Goal: Task Accomplishment & Management: Manage account settings

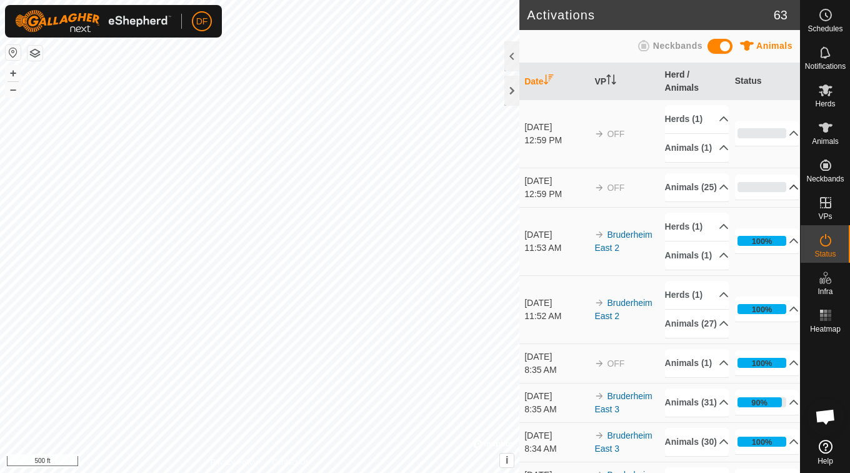
click at [770, 199] on p-accordion-header "0%" at bounding box center [767, 186] width 64 height 25
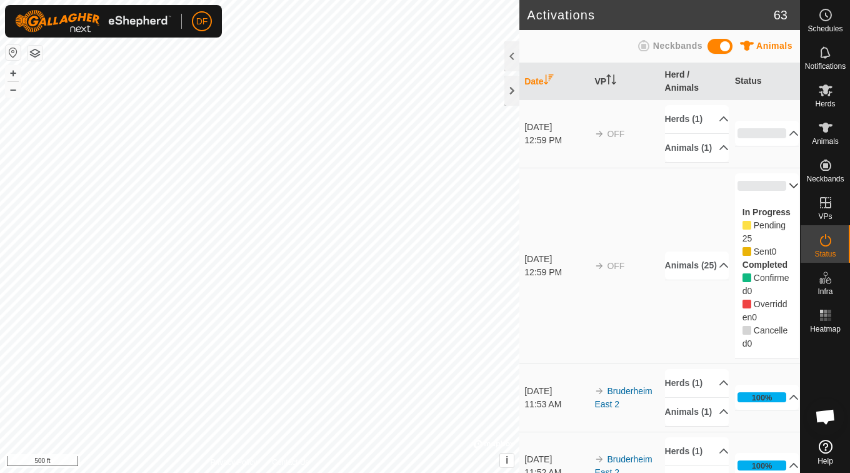
click at [770, 198] on p-accordion-header "0%" at bounding box center [767, 185] width 64 height 25
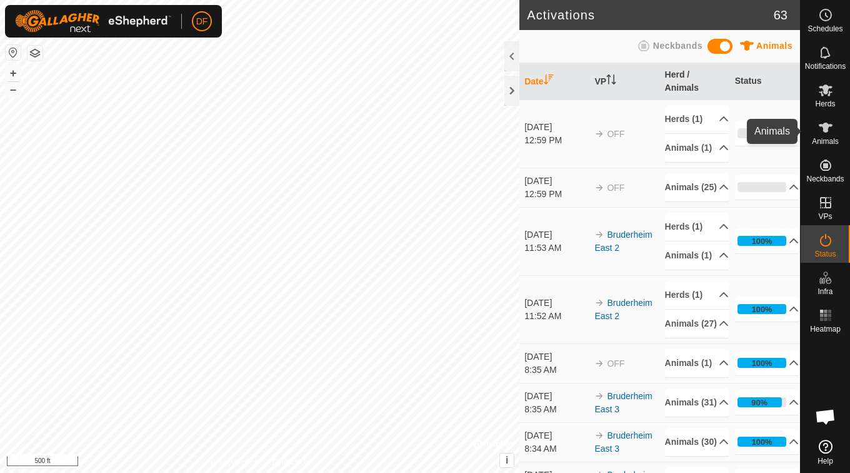
click at [831, 132] on icon at bounding box center [825, 127] width 15 height 15
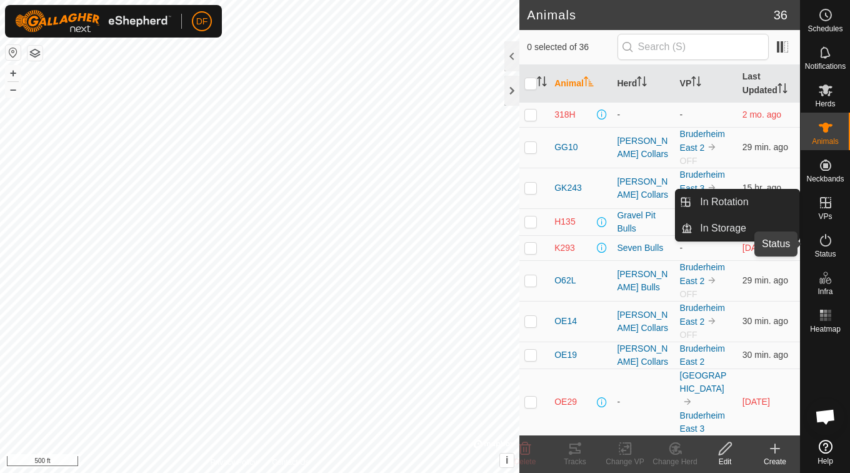
click at [831, 232] on es-activation-svg-icon at bounding box center [826, 240] width 23 height 20
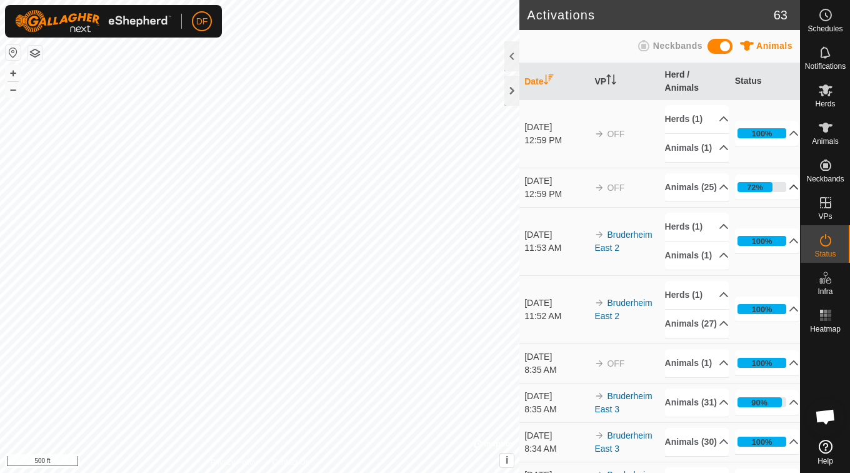
click at [757, 199] on p-accordion-header "72%" at bounding box center [767, 186] width 64 height 25
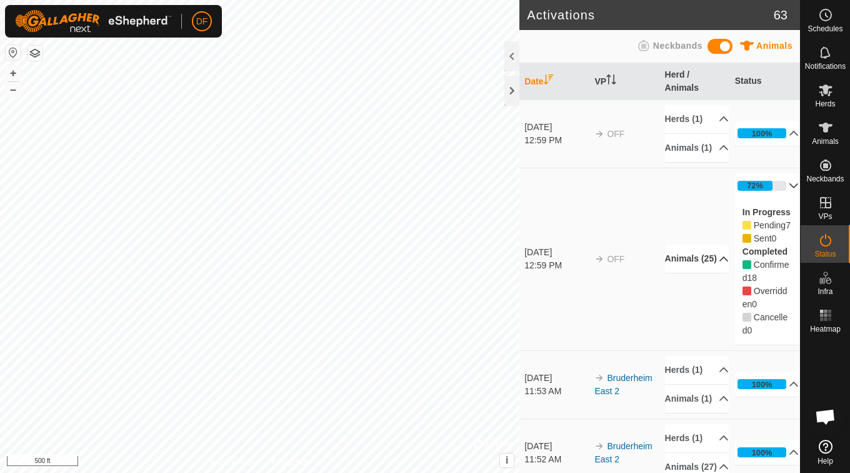
click at [690, 273] on p-accordion-header "Animals (25)" at bounding box center [697, 258] width 64 height 28
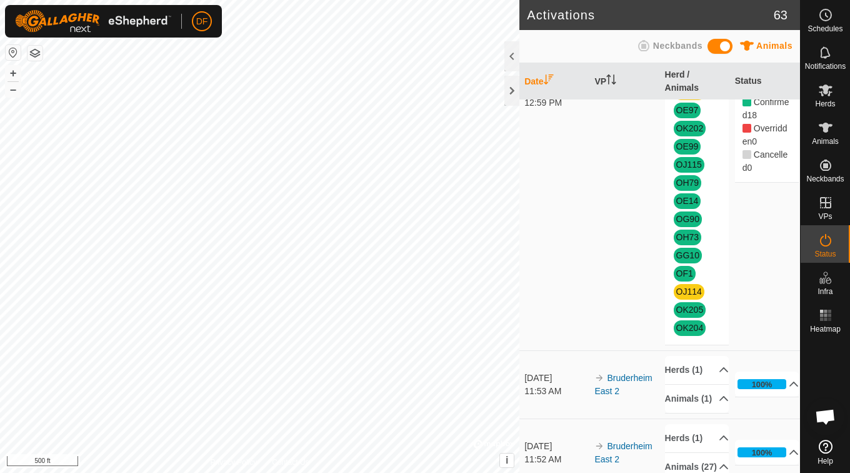
scroll to position [326, 0]
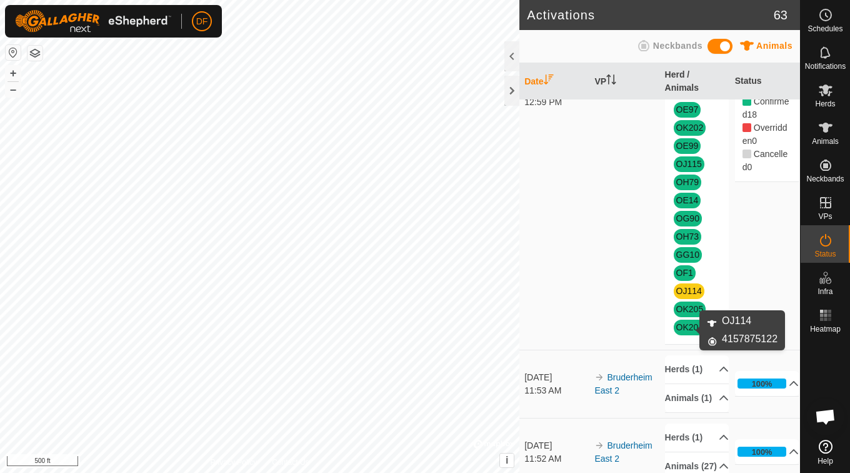
click at [685, 296] on link "OJ114" at bounding box center [690, 291] width 26 height 10
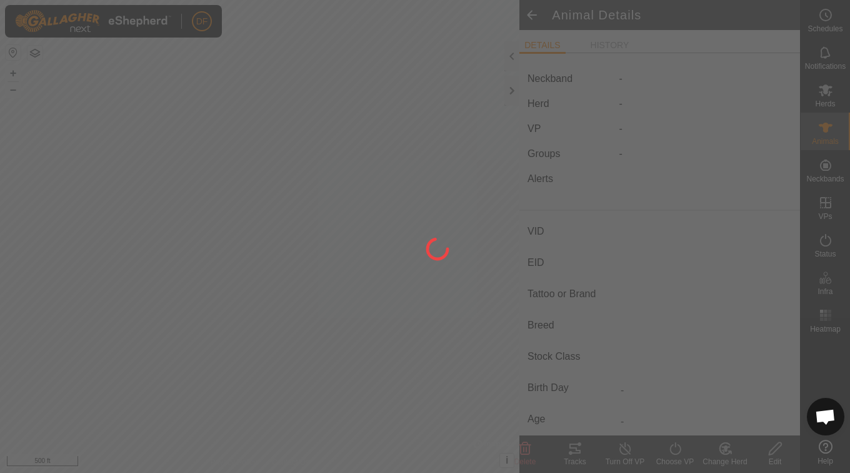
type input "OJ114"
type input "-"
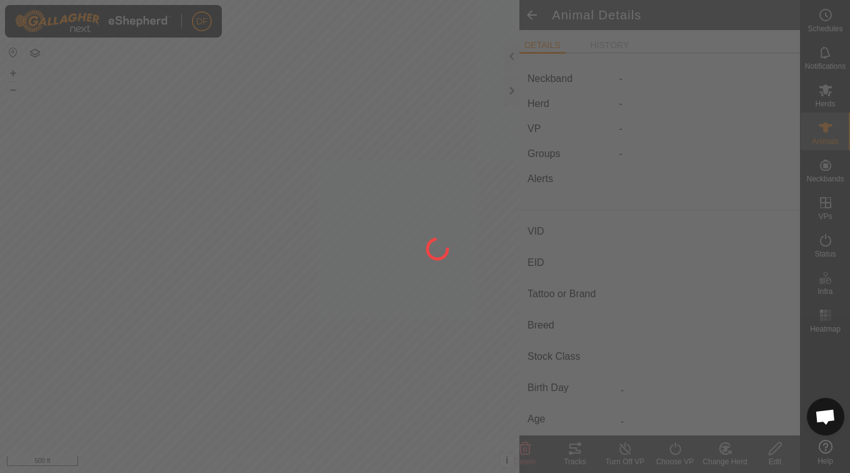
type input "-"
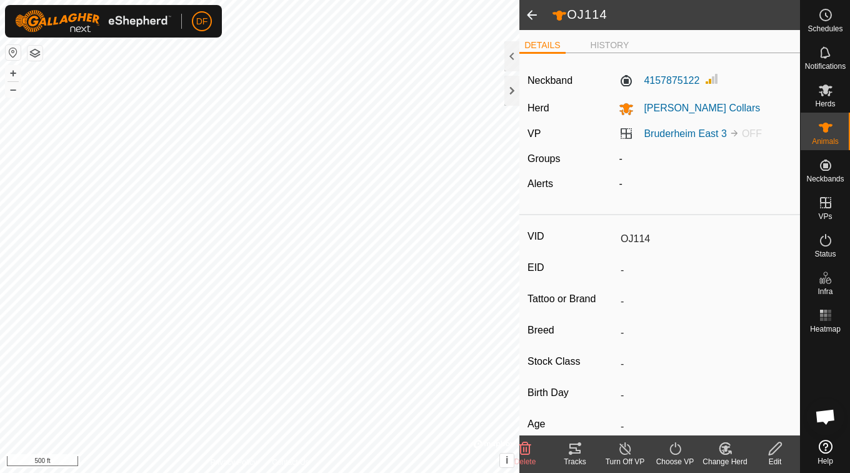
click at [616, 453] on turn-off-svg-icon at bounding box center [625, 448] width 50 height 15
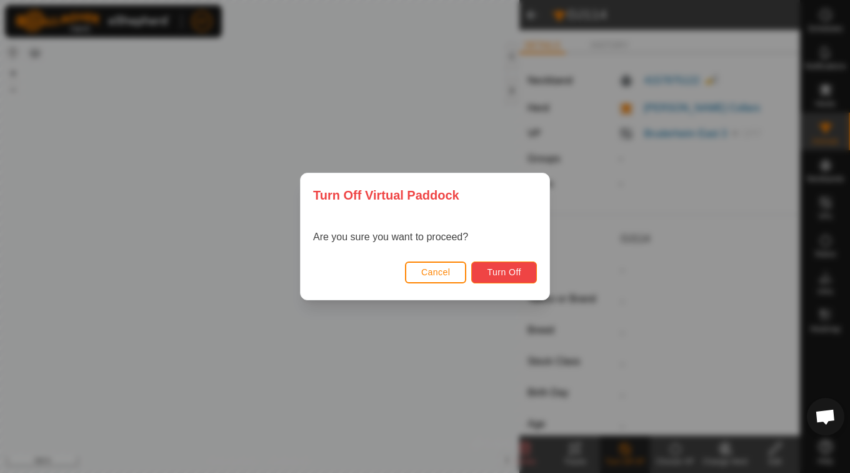
click at [516, 276] on span "Turn Off" at bounding box center [504, 272] width 34 height 10
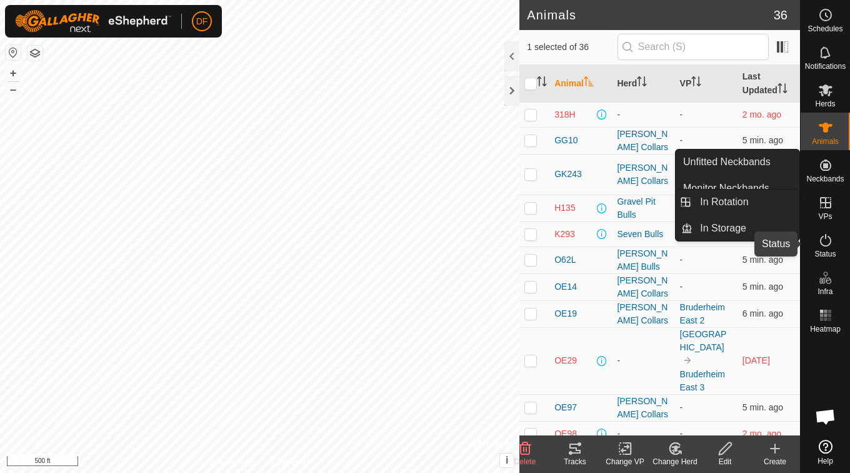
click at [833, 238] on es-activation-svg-icon at bounding box center [826, 240] width 23 height 20
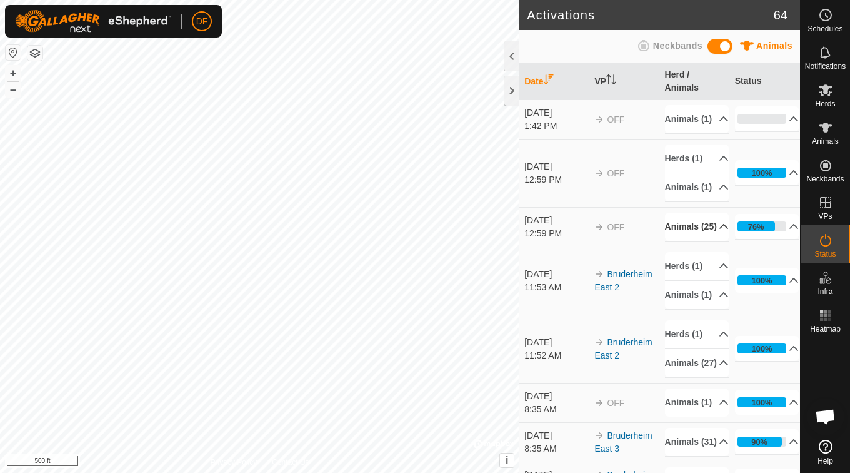
click at [703, 241] on p-accordion-header "Animals (25)" at bounding box center [697, 227] width 64 height 28
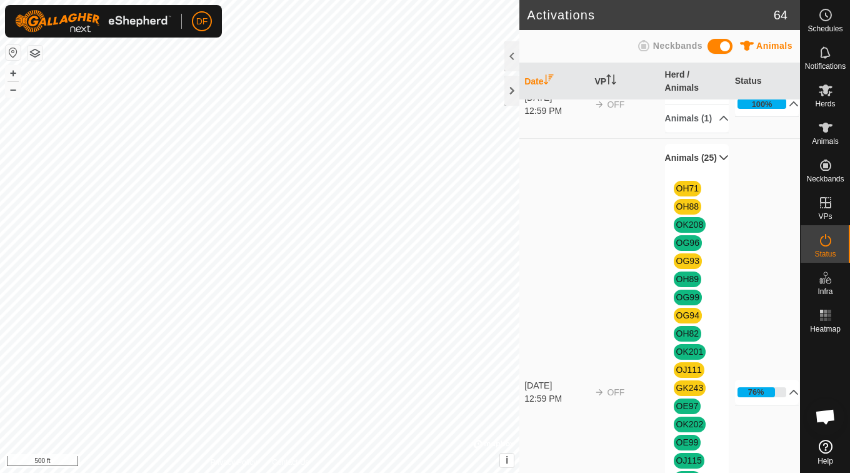
scroll to position [64, 0]
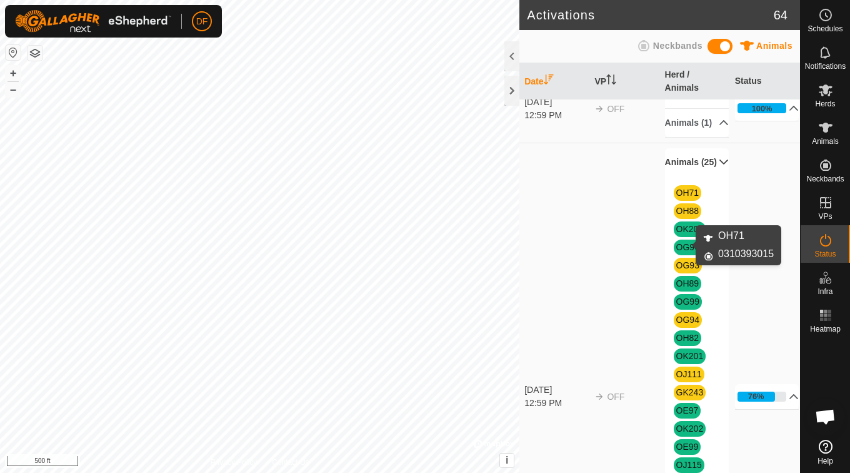
click at [683, 198] on link "OH71" at bounding box center [688, 193] width 23 height 10
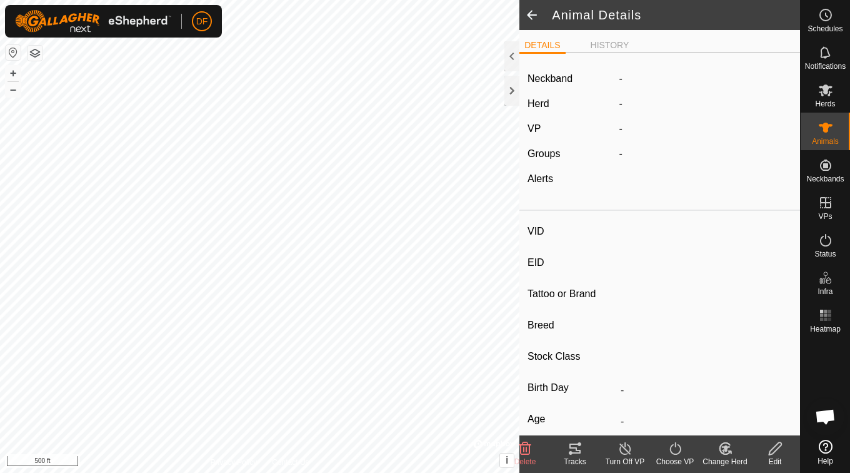
type input "OH71"
type input "-"
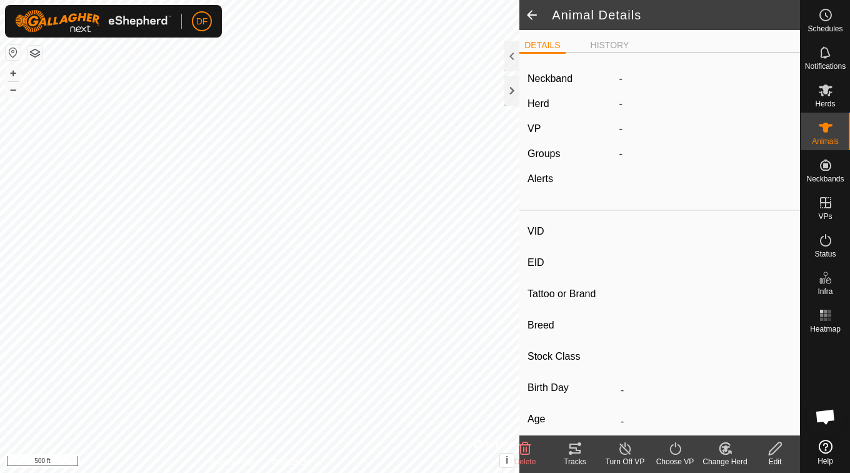
type input "-"
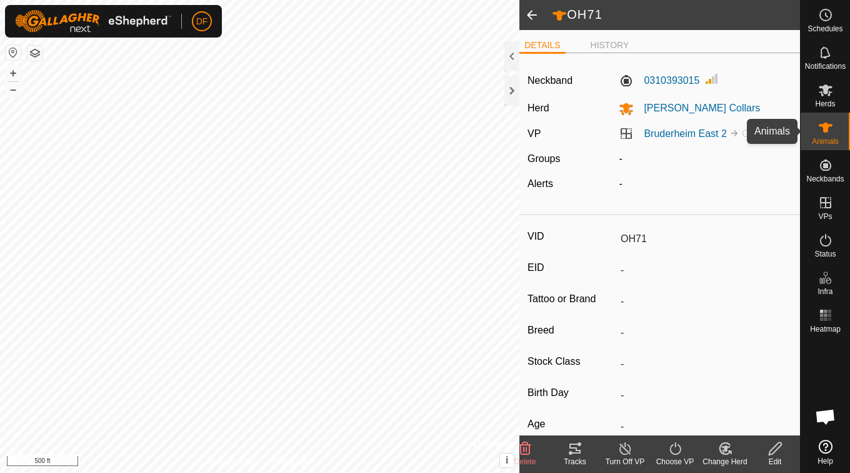
click at [828, 133] on icon at bounding box center [825, 127] width 15 height 15
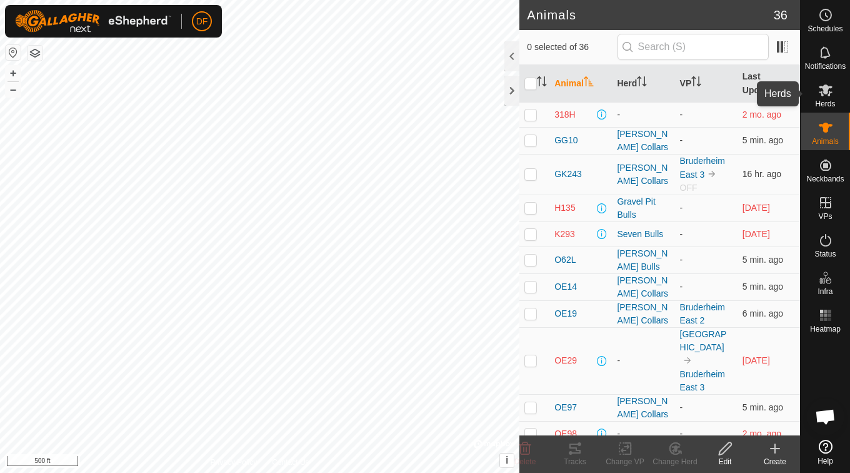
click at [829, 96] on icon at bounding box center [825, 90] width 15 height 15
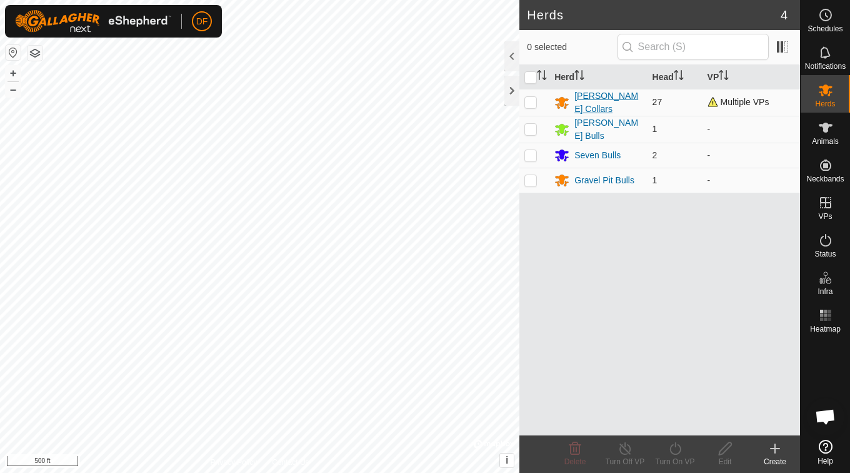
click at [607, 100] on div "[PERSON_NAME] Collars" at bounding box center [609, 102] width 68 height 26
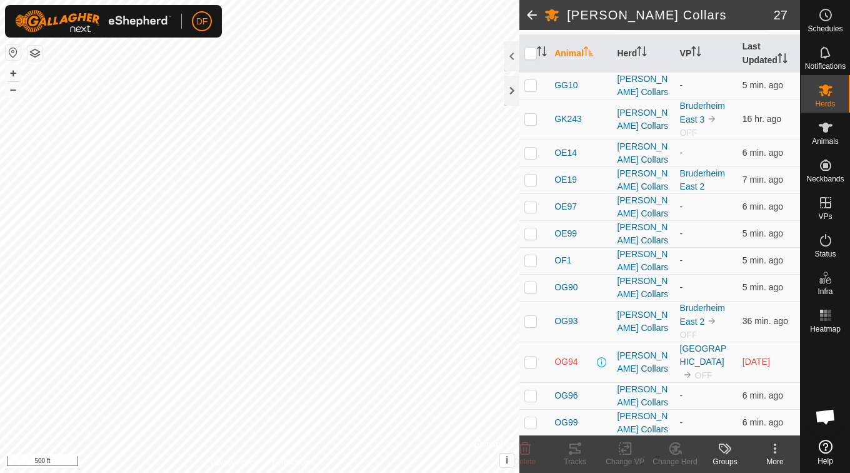
scroll to position [128, 0]
click at [830, 248] on es-activation-svg-icon at bounding box center [826, 240] width 23 height 20
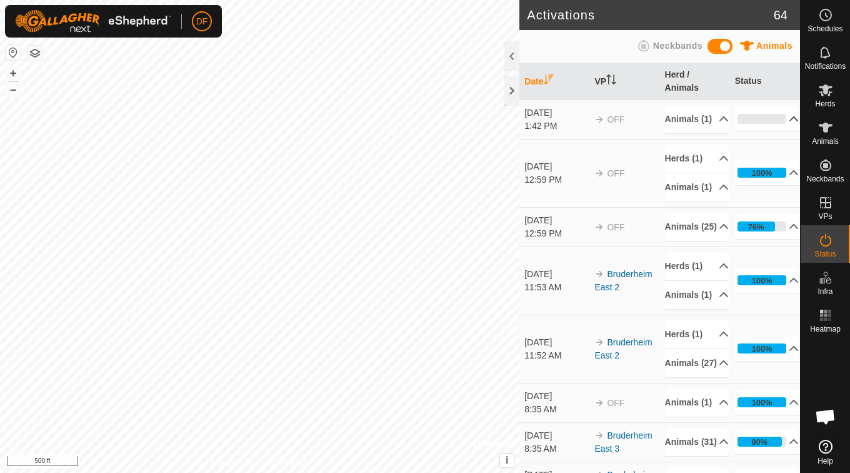
click at [779, 120] on p-accordion-header "0%" at bounding box center [767, 118] width 64 height 25
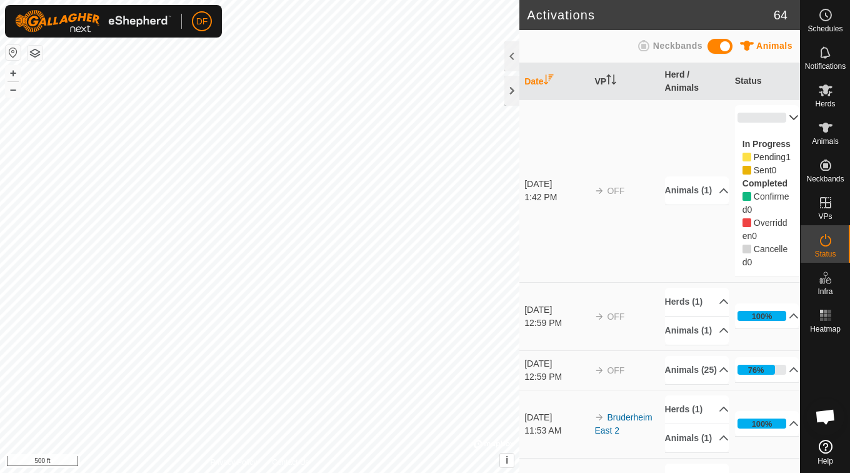
click at [779, 120] on p-accordion-header "0%" at bounding box center [767, 117] width 64 height 25
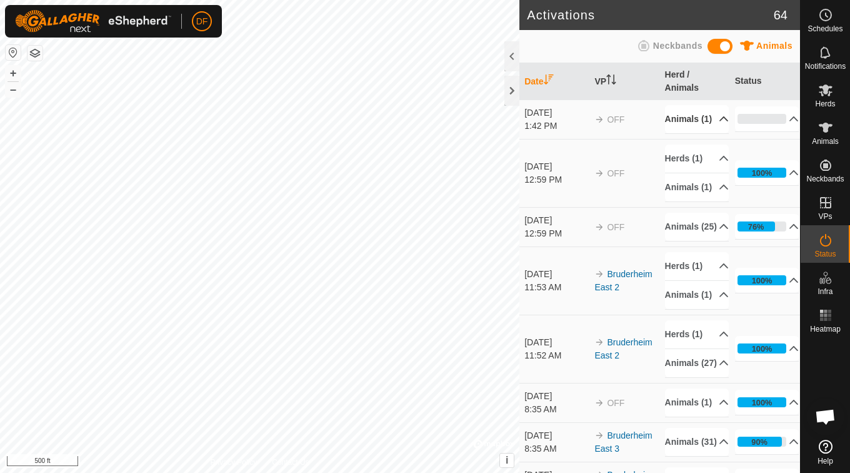
click at [696, 115] on p-accordion-header "Animals (1)" at bounding box center [697, 119] width 64 height 28
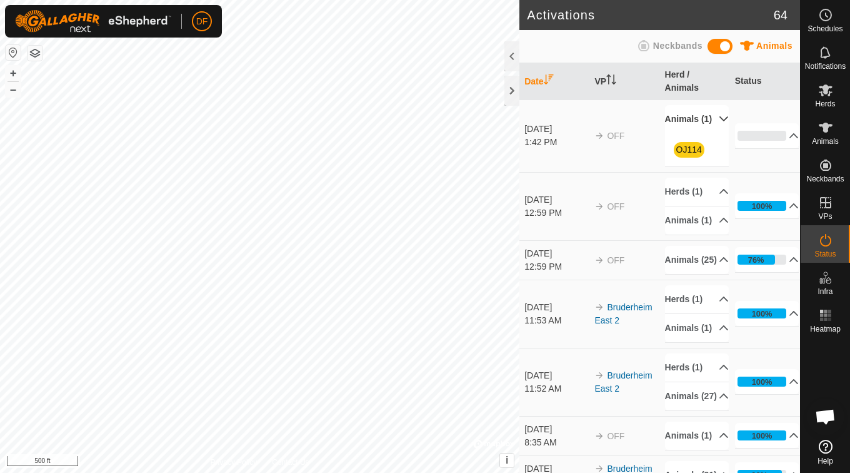
click at [696, 115] on p-accordion-header "Animals (1)" at bounding box center [697, 119] width 64 height 28
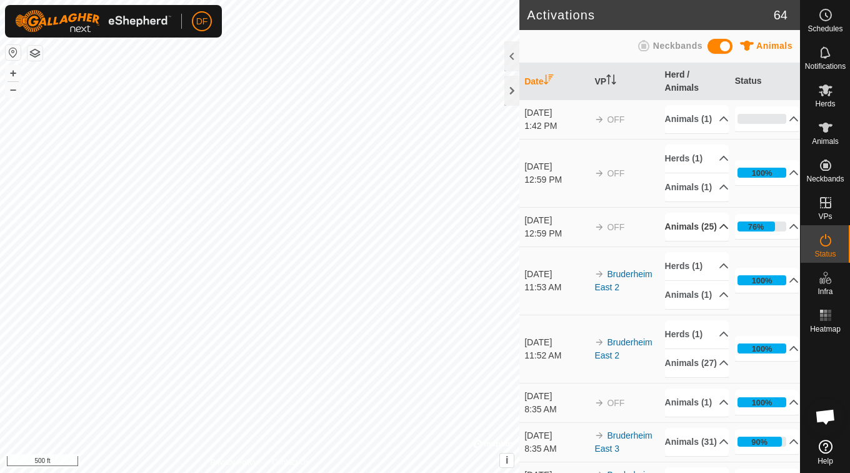
click at [690, 241] on p-accordion-header "Animals (25)" at bounding box center [697, 227] width 64 height 28
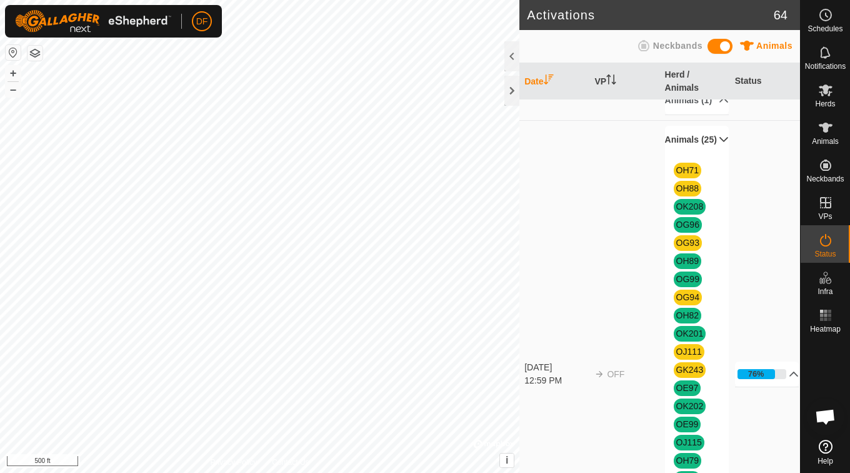
scroll to position [86, 0]
click at [685, 154] on p-accordion-header "Animals (25)" at bounding box center [697, 140] width 64 height 28
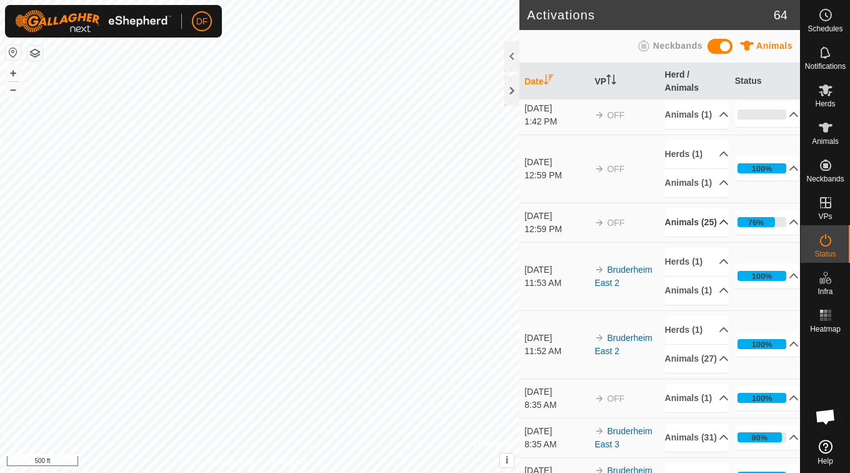
scroll to position [0, 0]
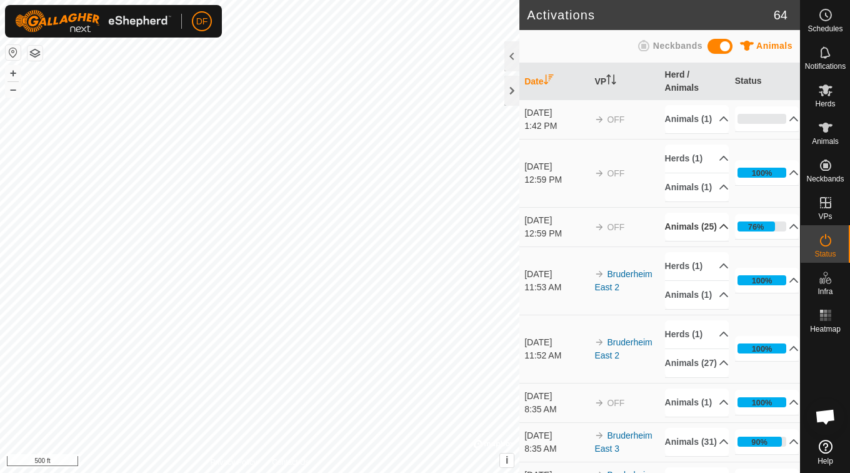
click at [683, 241] on p-accordion-header "Animals (25)" at bounding box center [697, 227] width 64 height 28
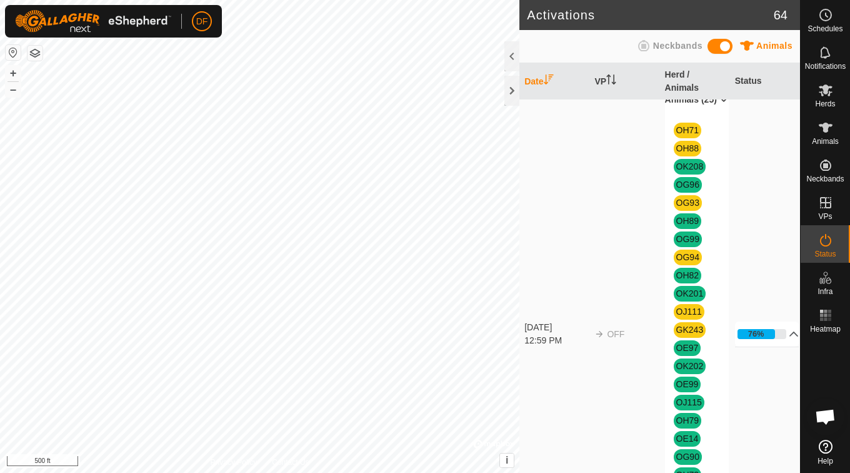
scroll to position [128, 0]
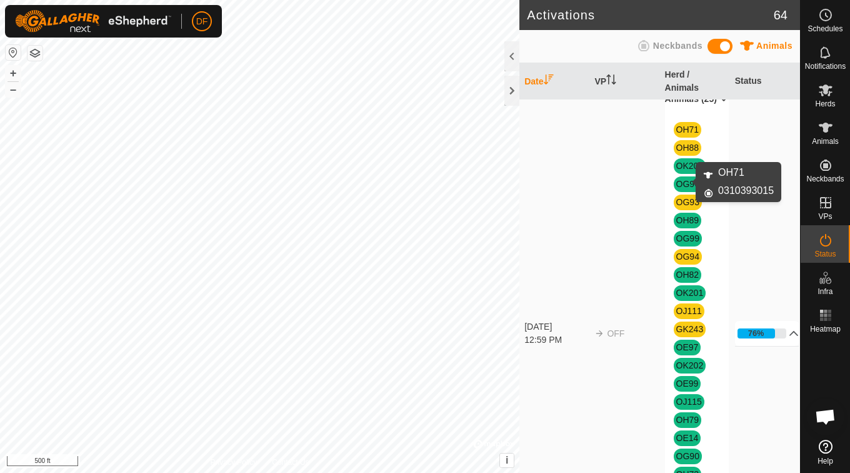
click at [687, 134] on link "OH71" at bounding box center [688, 129] width 23 height 10
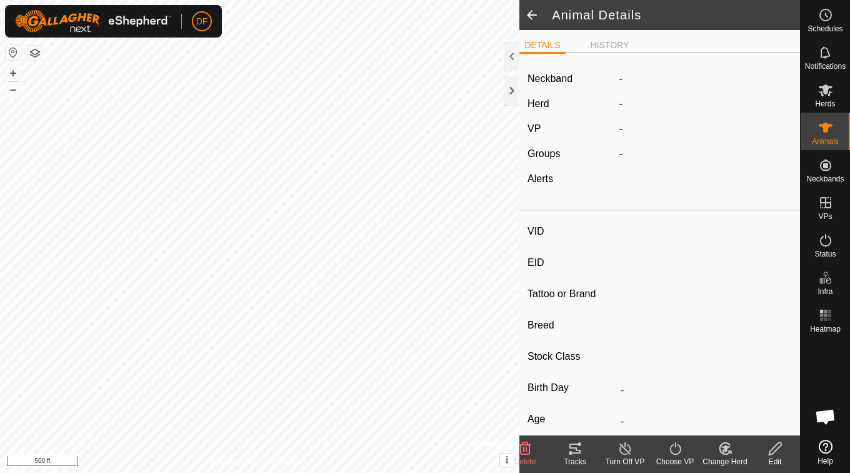
type input "OH71"
type input "-"
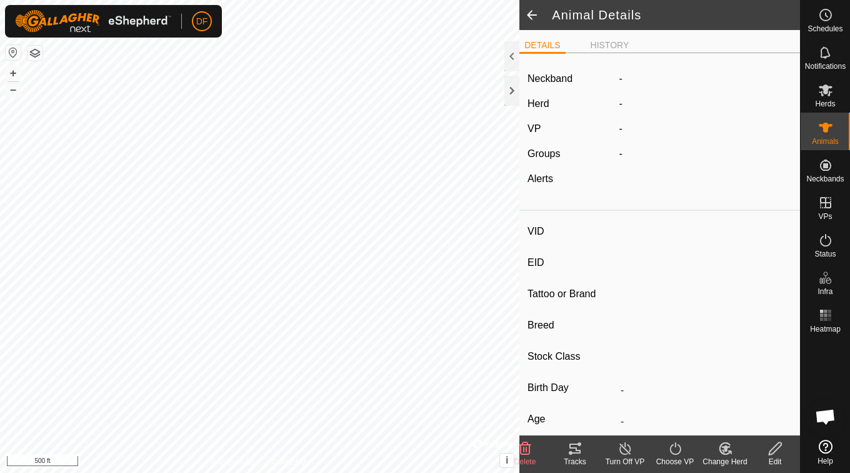
type input "-"
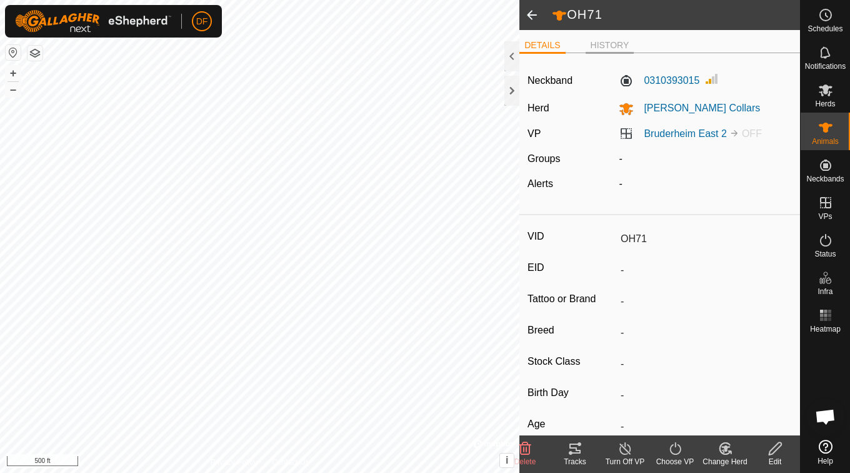
click at [600, 44] on li "HISTORY" at bounding box center [610, 46] width 49 height 15
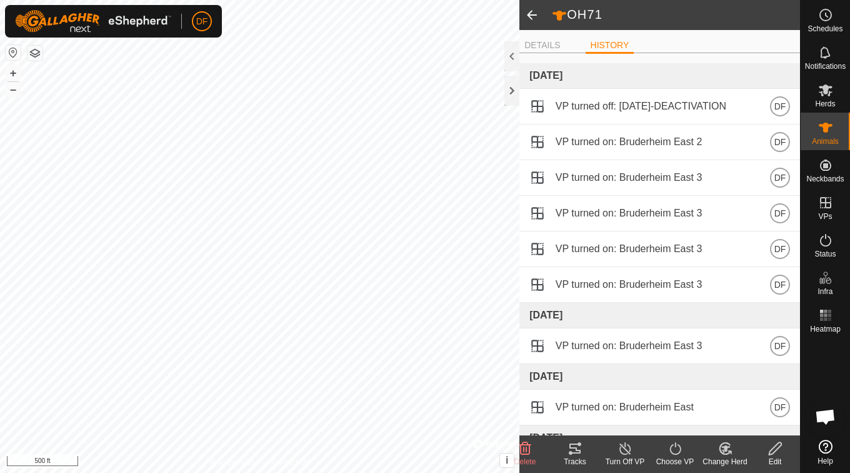
click at [556, 38] on ul "DETAILS HISTORY" at bounding box center [660, 46] width 281 height 16
click at [538, 19] on span at bounding box center [532, 15] width 25 height 30
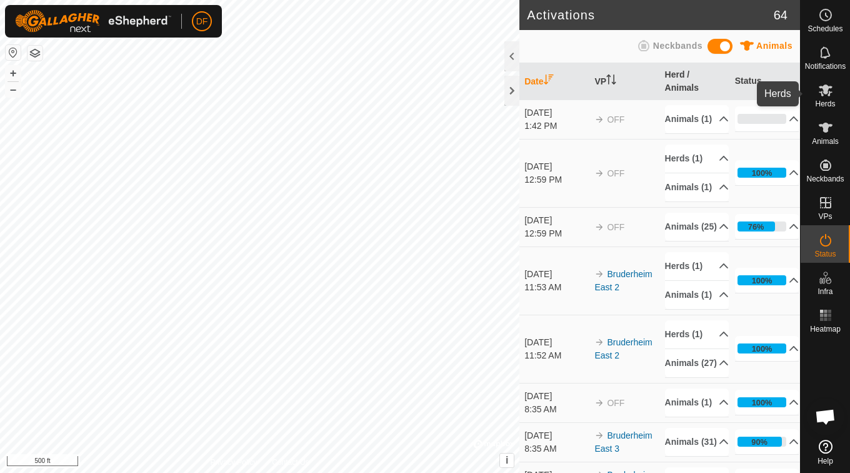
click at [830, 98] on es-mob-svg-icon at bounding box center [826, 90] width 23 height 20
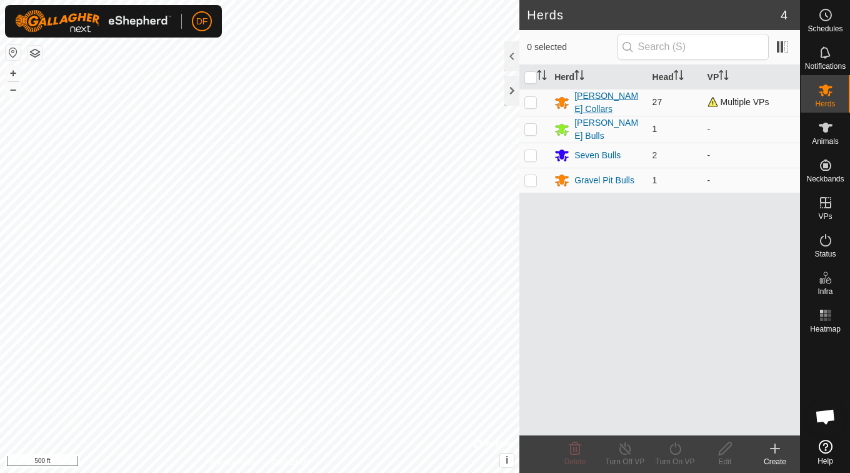
click at [595, 102] on div "[PERSON_NAME] Collars" at bounding box center [609, 102] width 68 height 26
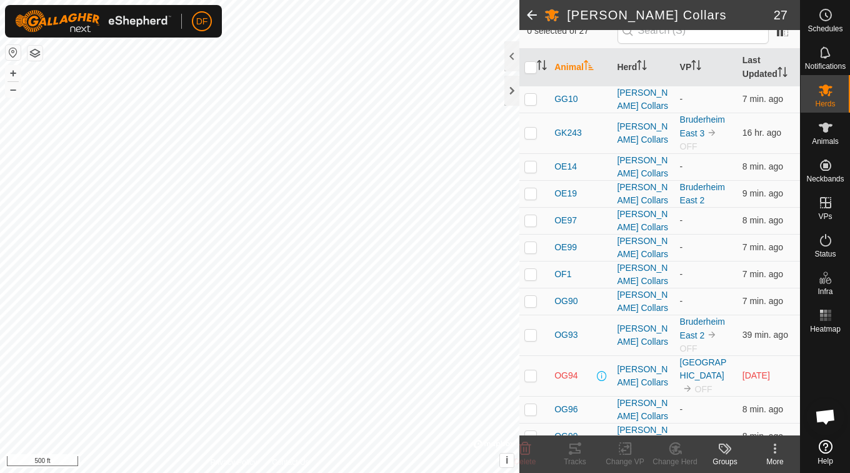
scroll to position [115, 0]
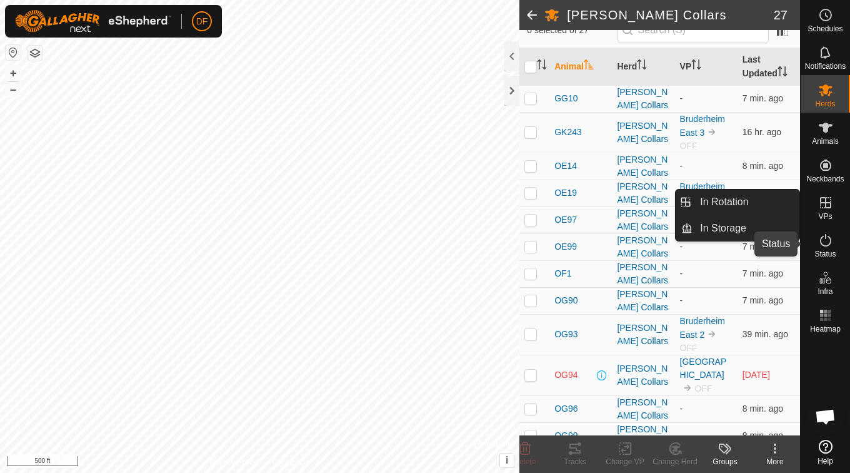
click at [831, 243] on icon at bounding box center [825, 240] width 15 height 15
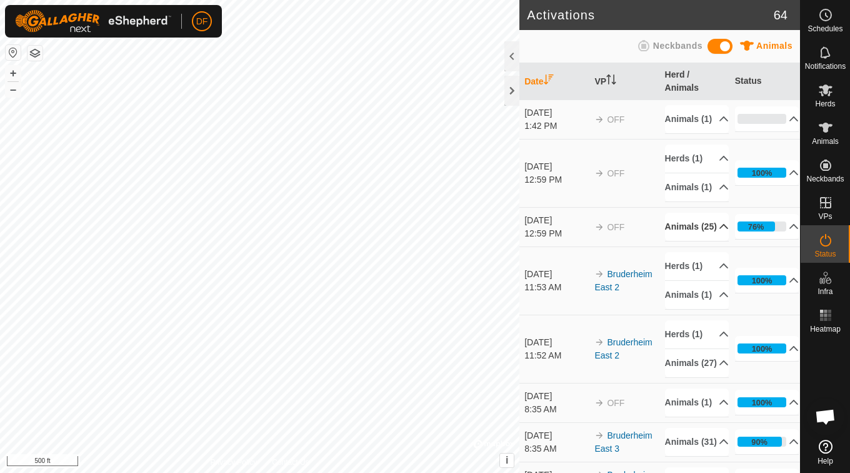
click at [697, 241] on p-accordion-header "Animals (25)" at bounding box center [697, 227] width 64 height 28
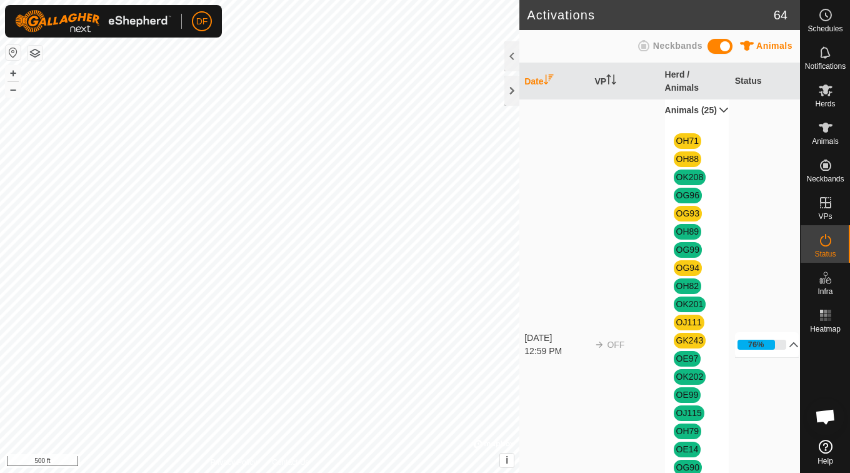
scroll to position [117, 0]
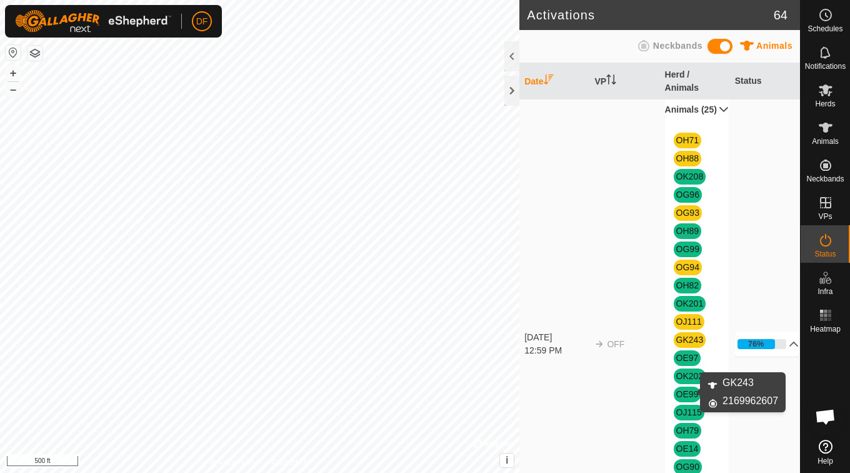
click at [687, 345] on link "GK243" at bounding box center [691, 340] width 28 height 10
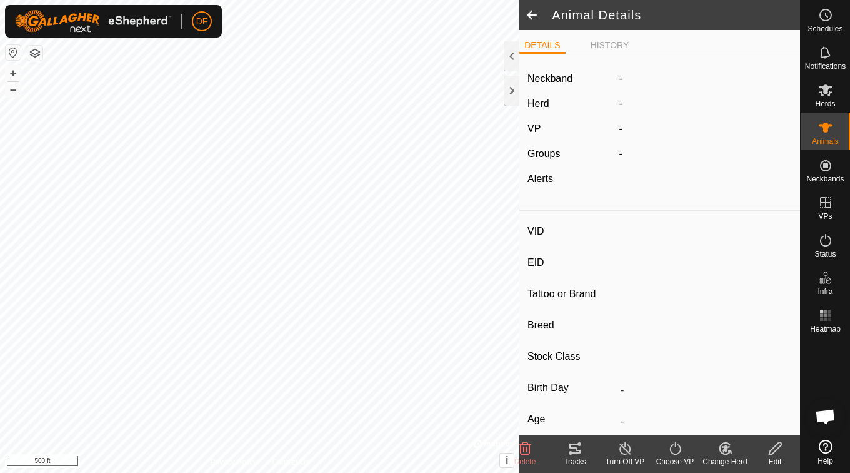
type input "GK243"
type input "-"
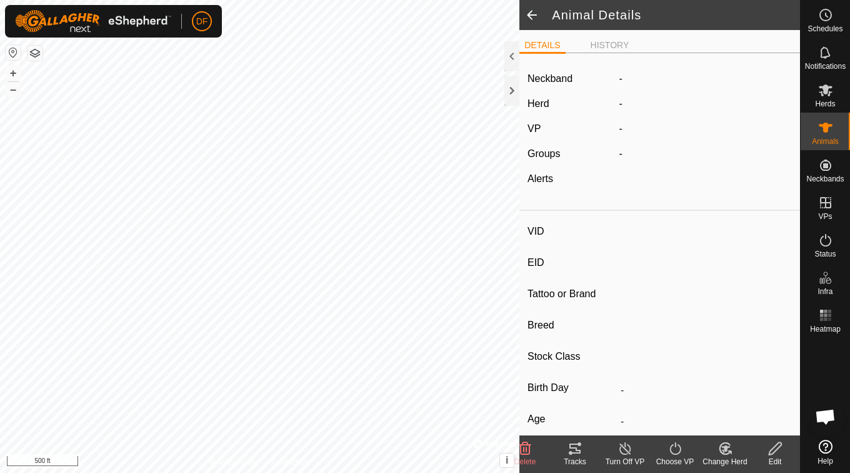
type input "-"
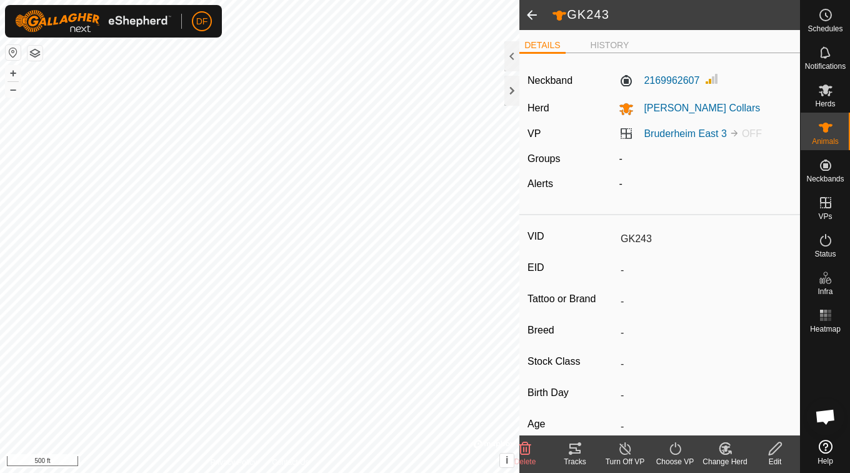
click at [627, 448] on icon at bounding box center [626, 448] width 16 height 15
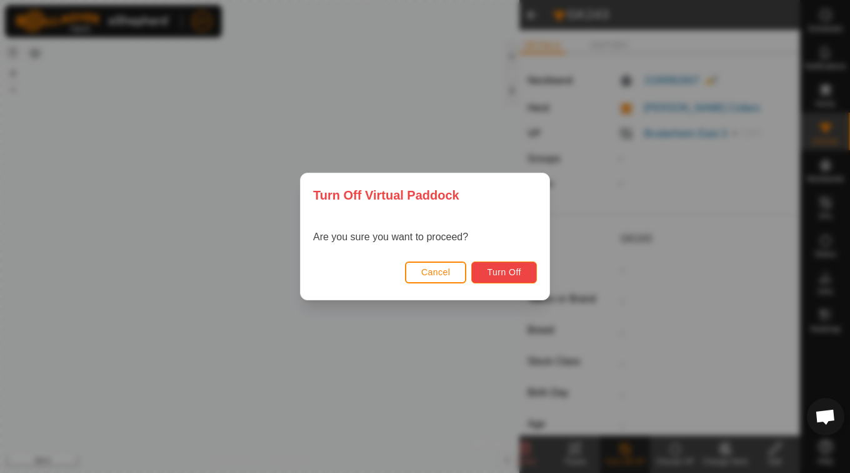
click at [525, 267] on button "Turn Off" at bounding box center [504, 272] width 66 height 22
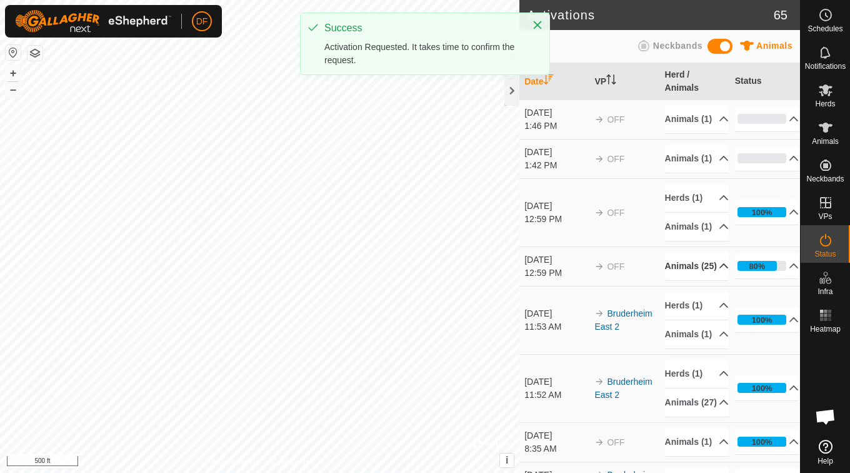
click at [708, 280] on p-accordion-header "Animals (25)" at bounding box center [697, 266] width 64 height 28
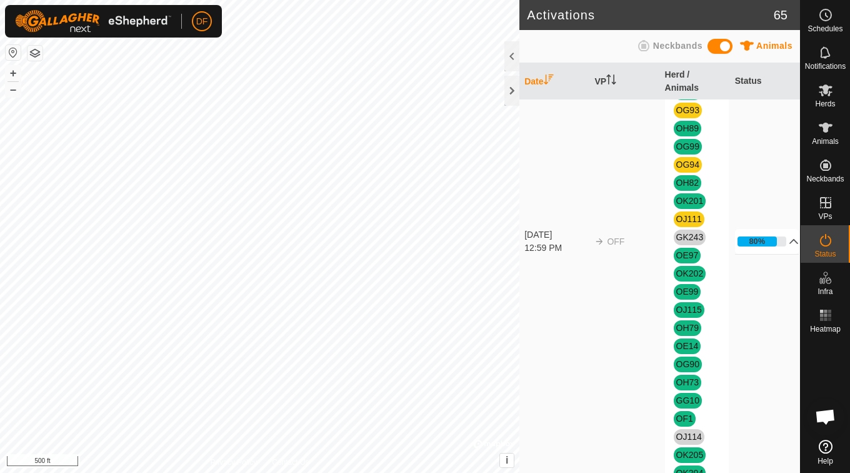
scroll to position [253, 0]
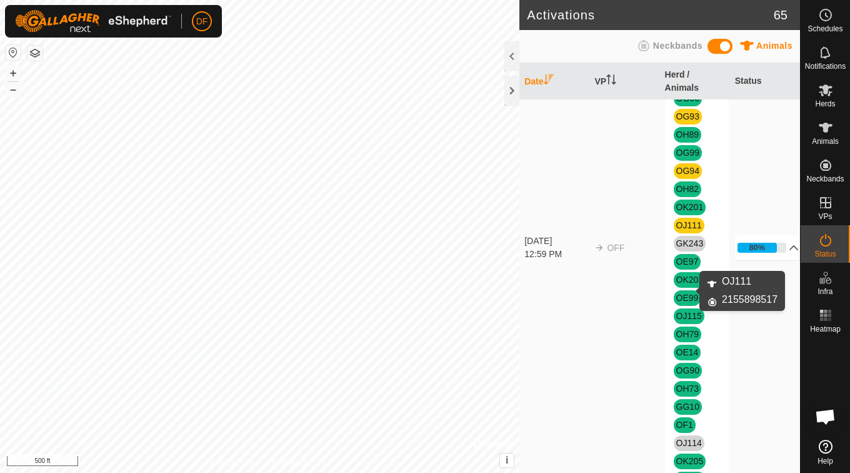
click at [685, 230] on link "OJ111" at bounding box center [690, 225] width 26 height 10
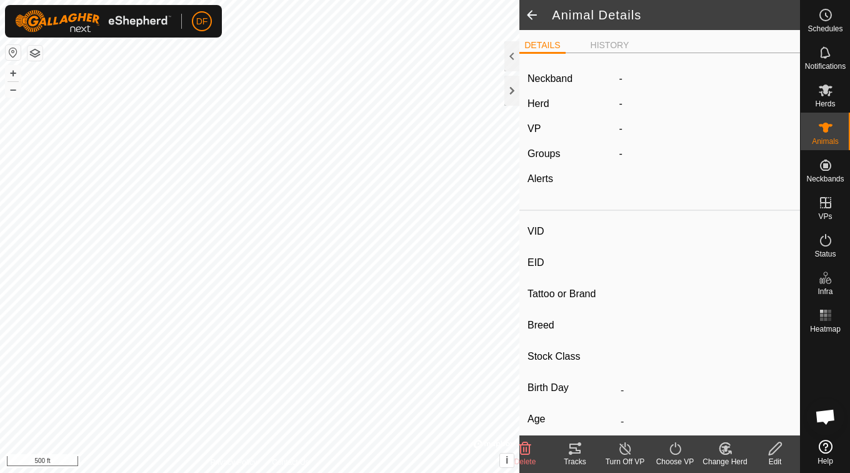
type input "OJ111"
type input "-"
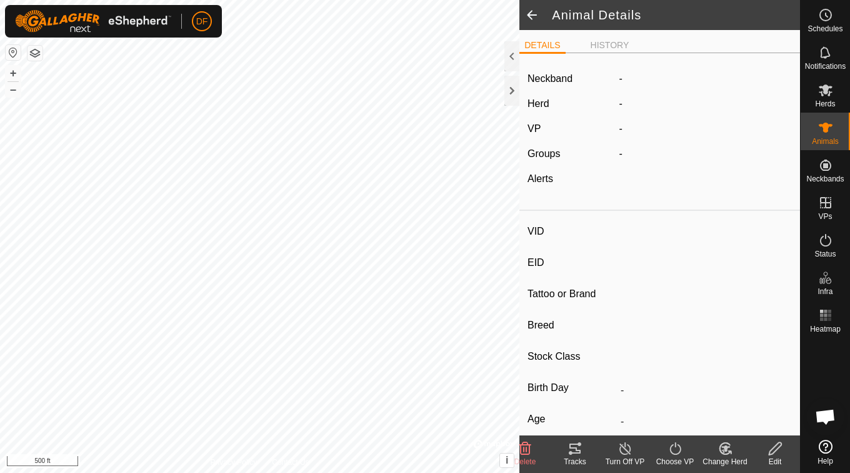
type input "-"
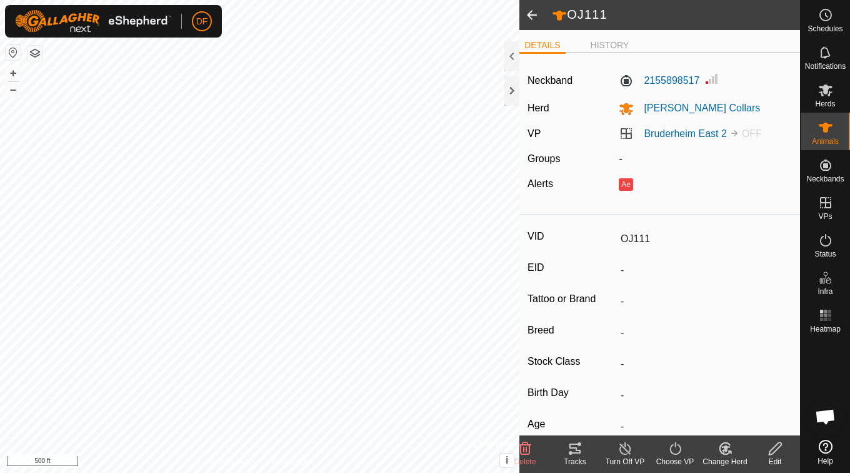
click at [627, 451] on icon at bounding box center [626, 448] width 16 height 15
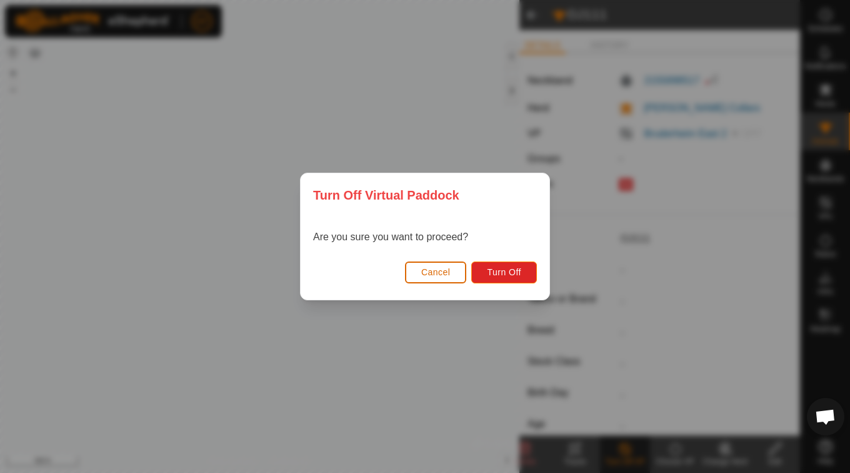
click at [443, 266] on button "Cancel" at bounding box center [436, 272] width 62 height 22
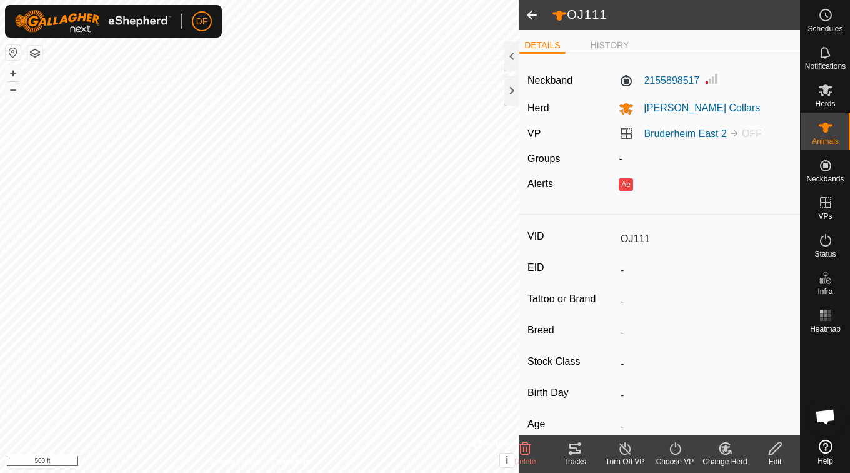
click at [525, 16] on span at bounding box center [532, 15] width 25 height 30
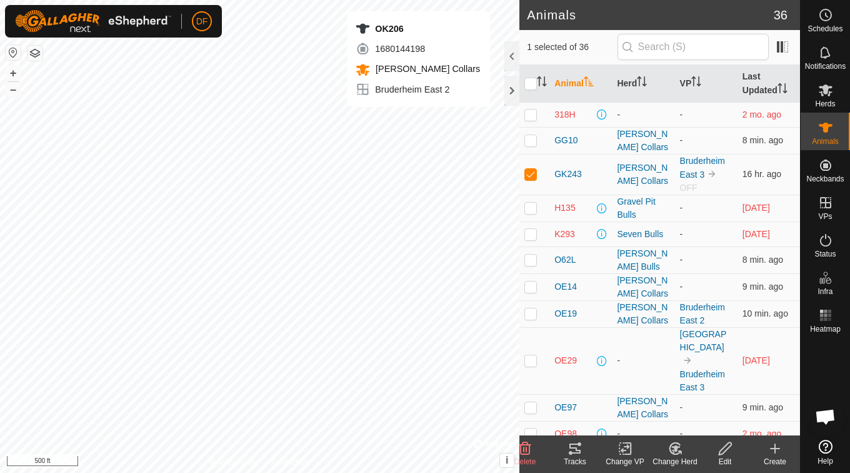
checkbox input "false"
checkbox input "true"
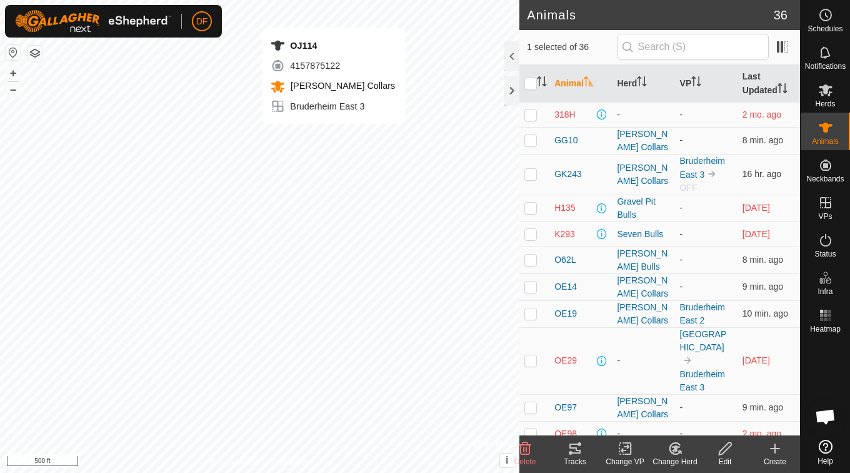
checkbox input "true"
checkbox input "false"
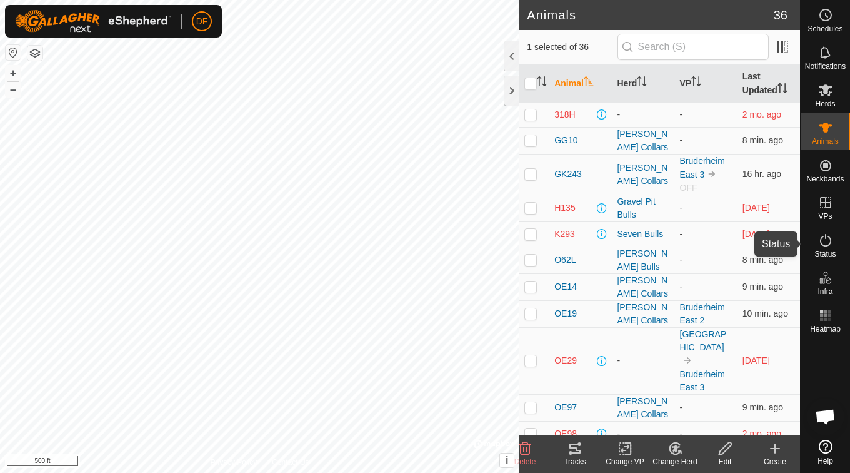
click at [836, 245] on es-activation-svg-icon at bounding box center [826, 240] width 23 height 20
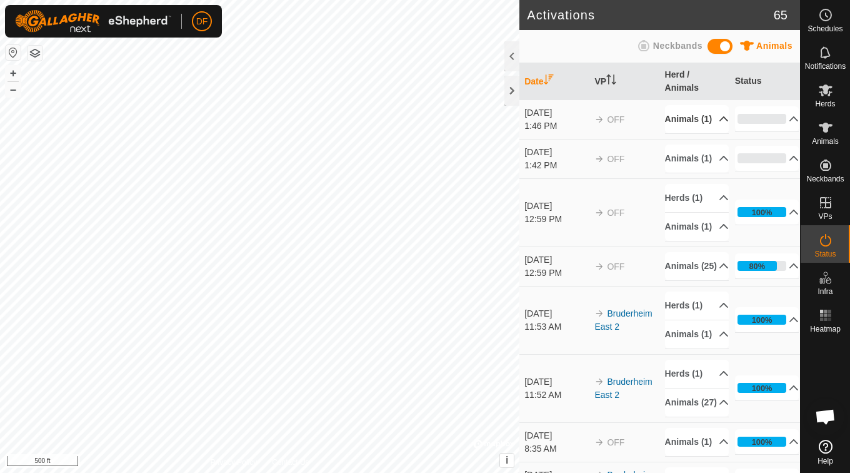
click at [703, 119] on p-accordion-header "Animals (1)" at bounding box center [697, 119] width 64 height 28
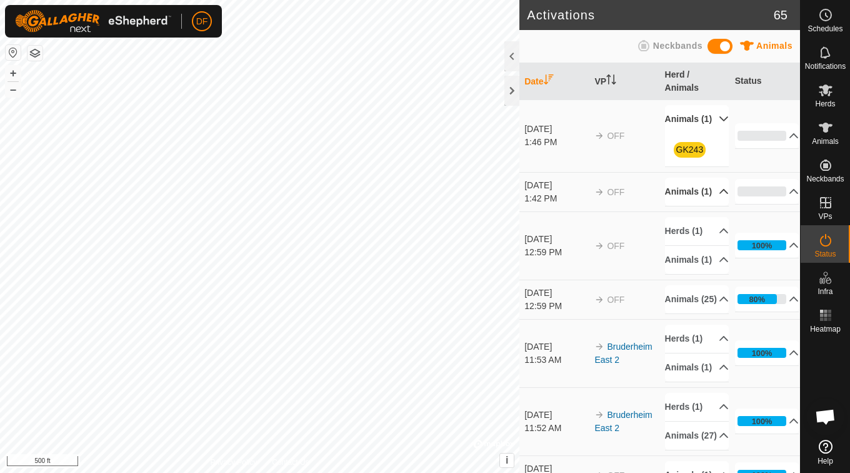
click at [704, 206] on p-accordion-header "Animals (1)" at bounding box center [697, 192] width 64 height 28
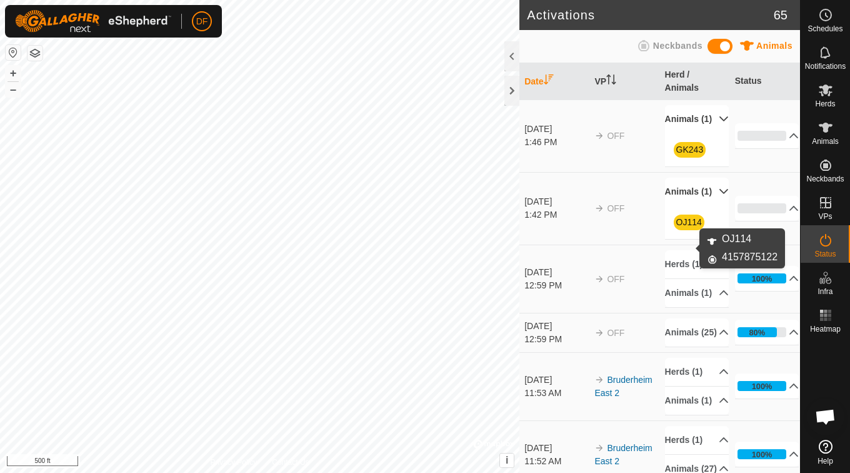
click at [685, 227] on link "OJ114" at bounding box center [690, 222] width 26 height 10
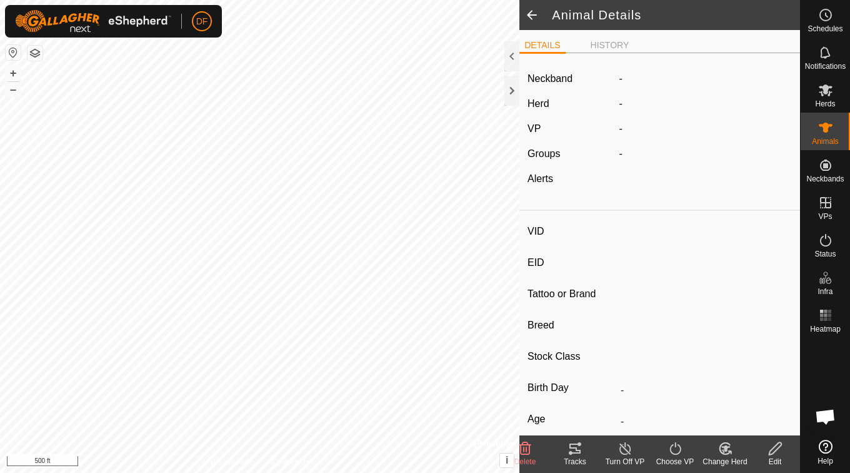
type input "OJ114"
type input "-"
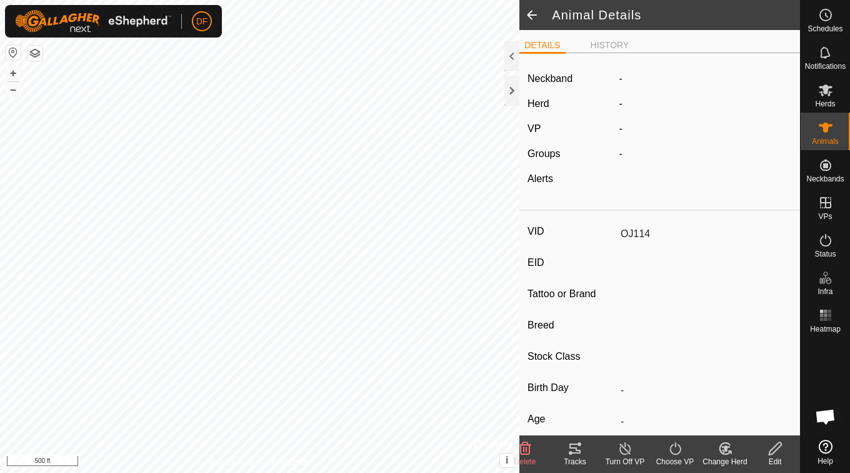
type input "-"
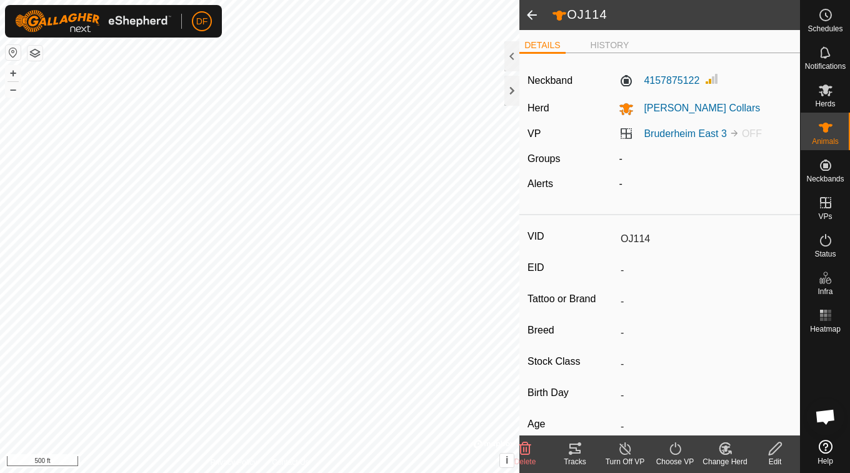
click at [622, 449] on icon at bounding box center [626, 448] width 16 height 15
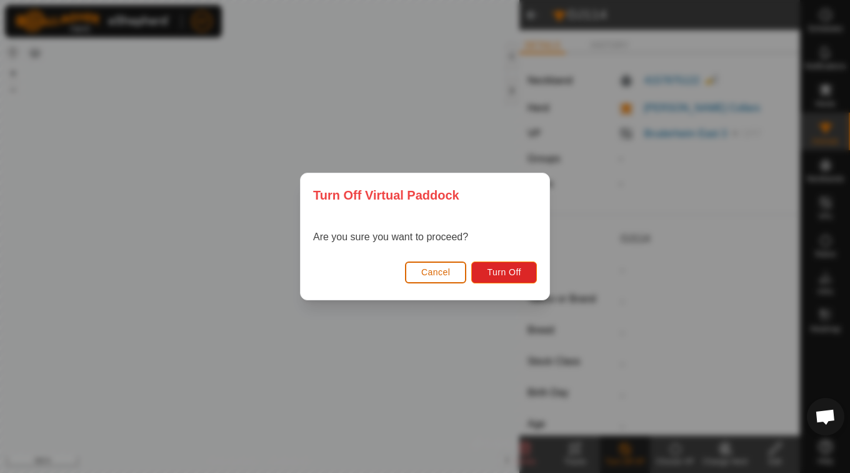
click at [450, 271] on span "Cancel" at bounding box center [435, 272] width 29 height 10
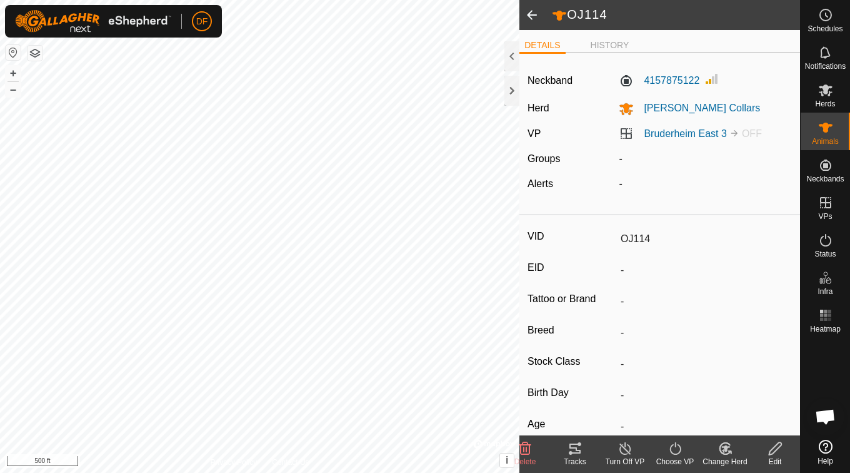
click at [660, 447] on turn-on-svg-icon at bounding box center [675, 448] width 50 height 15
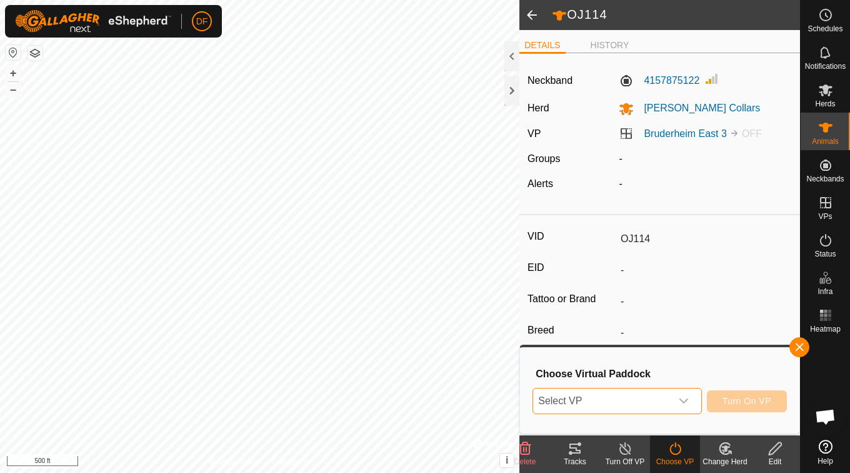
click at [657, 406] on span "Select VP" at bounding box center [602, 400] width 138 height 25
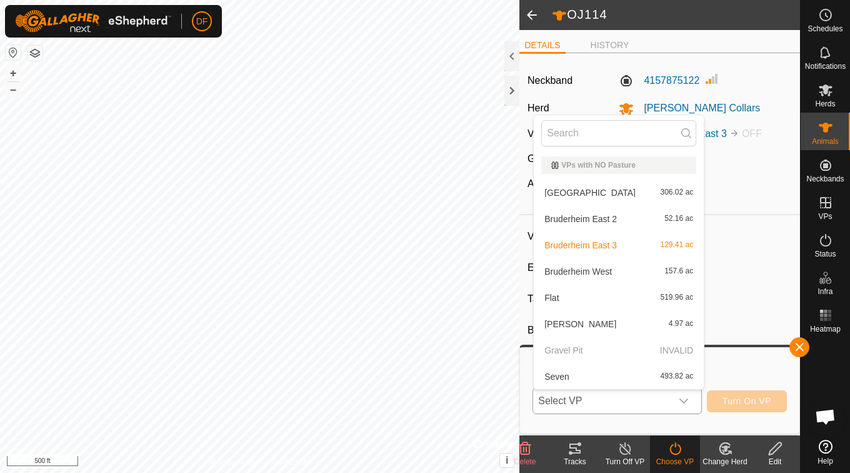
click at [625, 218] on li "Bruderheim East 2 52.16 ac" at bounding box center [619, 218] width 170 height 25
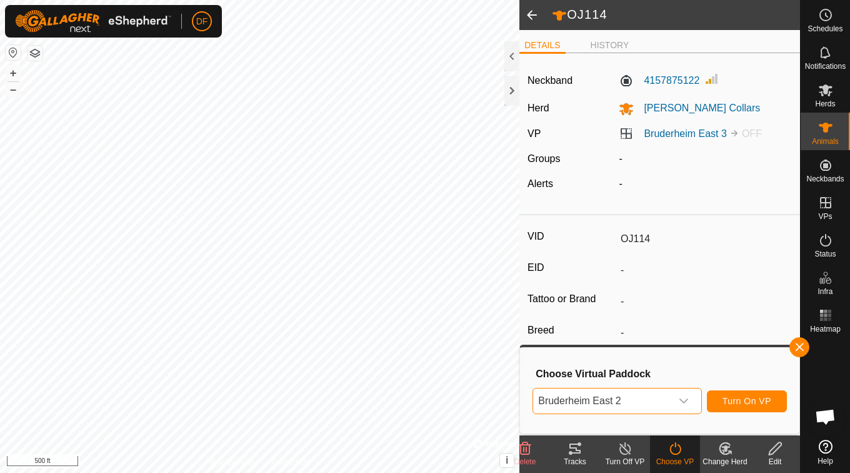
click at [676, 252] on div "VID OJ114 EID - Tattoo or Brand - Breed - Stock Class - Birth Day - Age - Pregn…" at bounding box center [660, 396] width 281 height 353
click at [535, 24] on span at bounding box center [532, 15] width 25 height 30
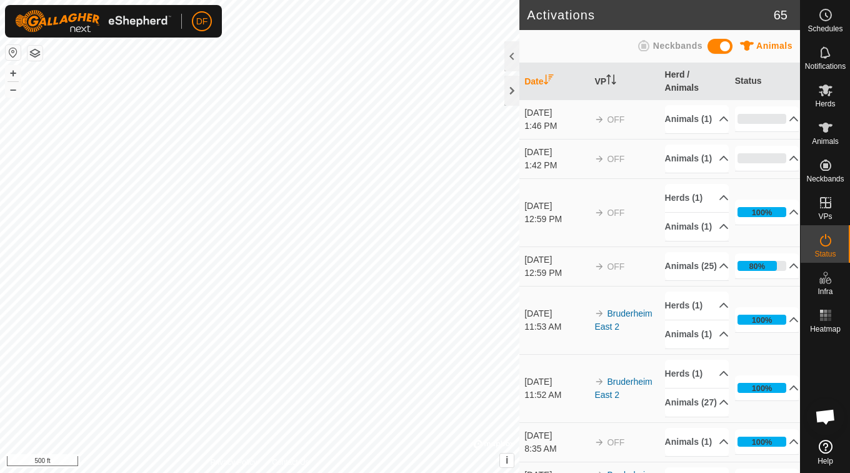
click at [527, 14] on h2 "Activations" at bounding box center [650, 15] width 247 height 15
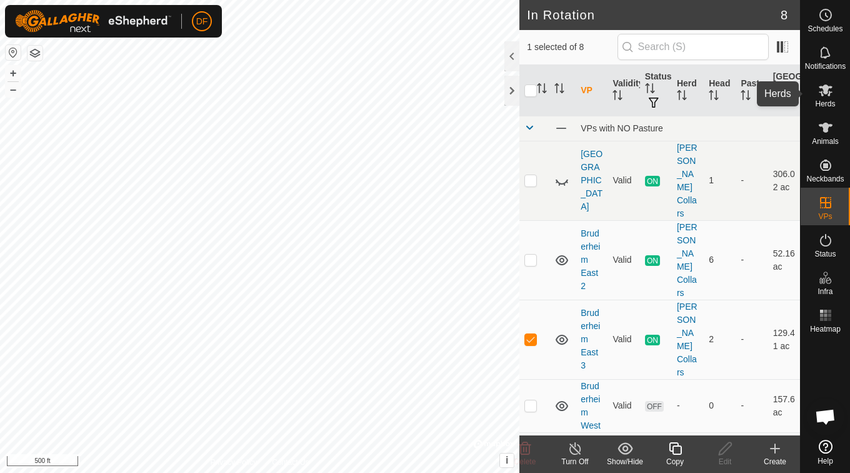
click at [829, 96] on icon at bounding box center [826, 90] width 14 height 12
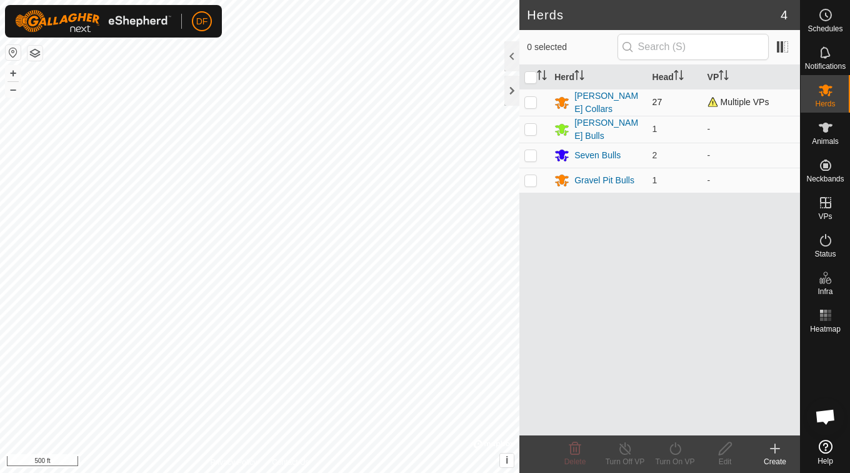
click at [612, 93] on td "[PERSON_NAME] Collars" at bounding box center [599, 102] width 98 height 27
click at [609, 99] on div "[PERSON_NAME] Collars" at bounding box center [609, 102] width 68 height 26
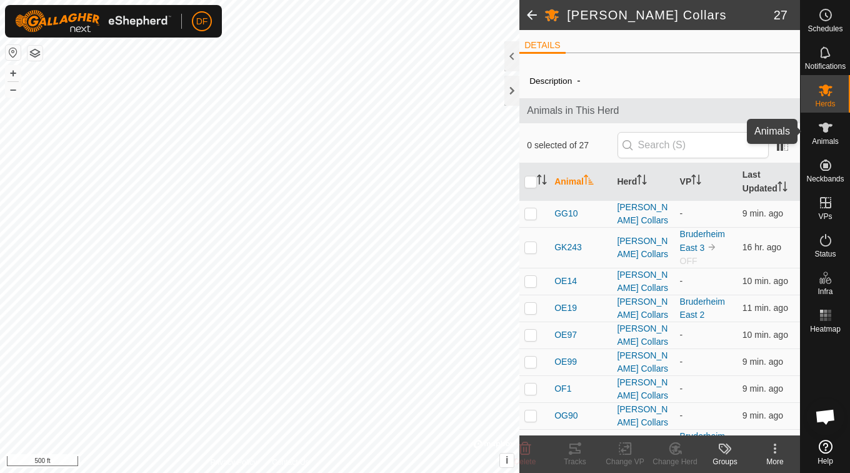
click at [822, 136] on es-animals-svg-icon at bounding box center [826, 128] width 23 height 20
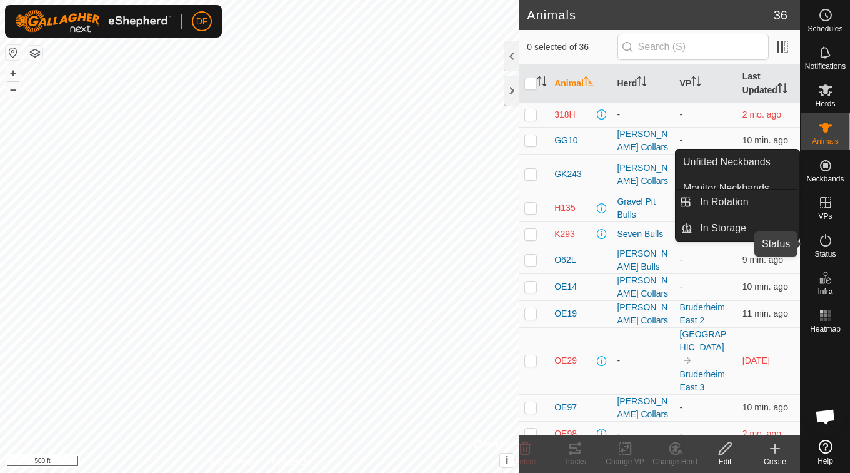
click at [830, 241] on icon at bounding box center [825, 240] width 11 height 13
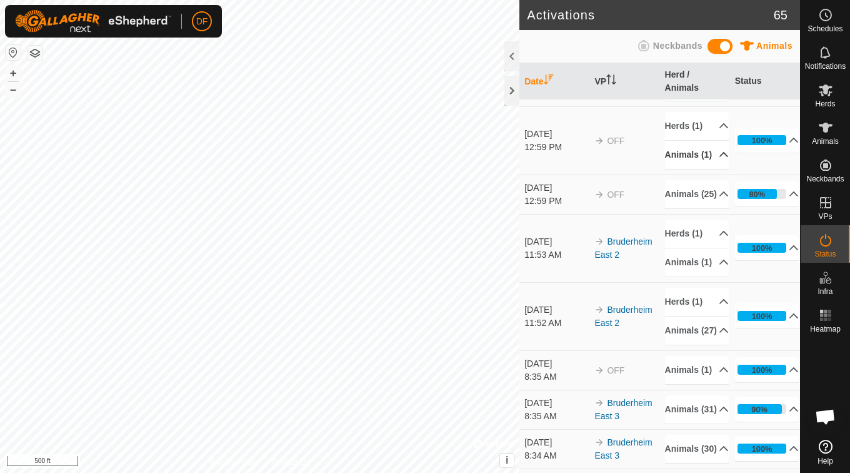
scroll to position [73, 0]
click at [696, 208] on p-accordion-header "Animals (25)" at bounding box center [697, 193] width 64 height 28
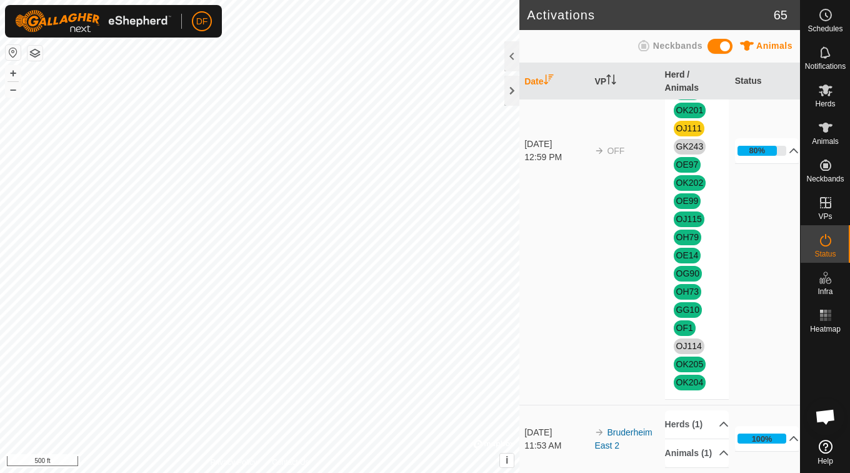
scroll to position [292, 0]
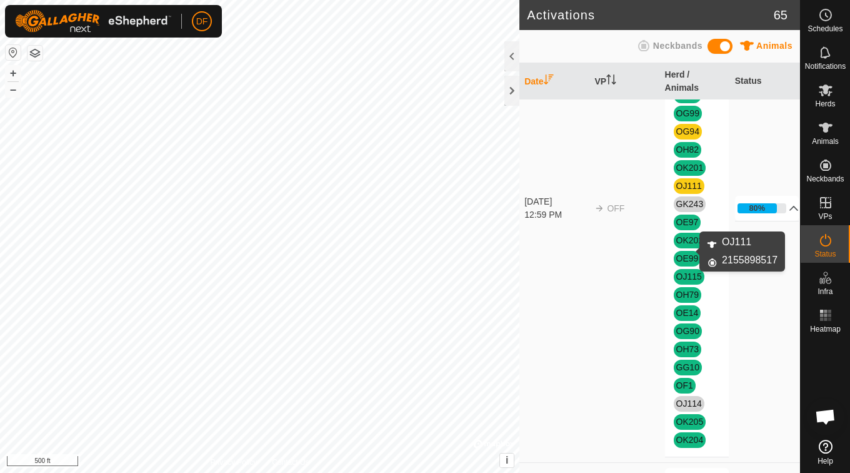
click at [682, 191] on link "OJ111" at bounding box center [690, 186] width 26 height 10
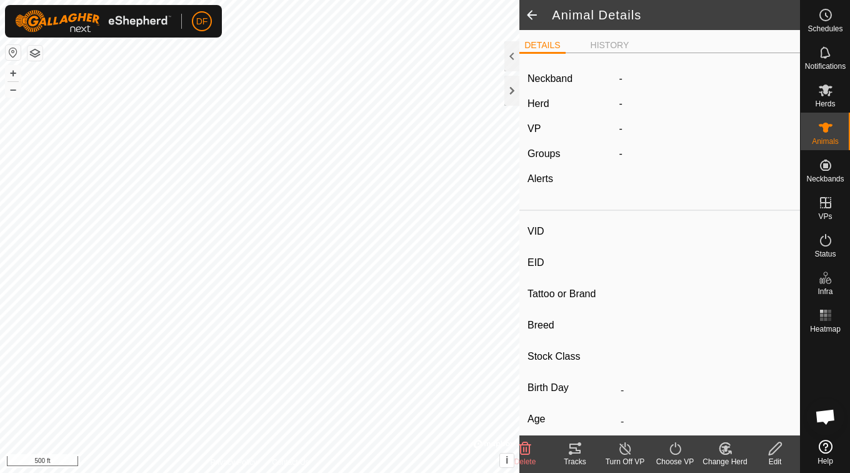
type input "OJ111"
type input "-"
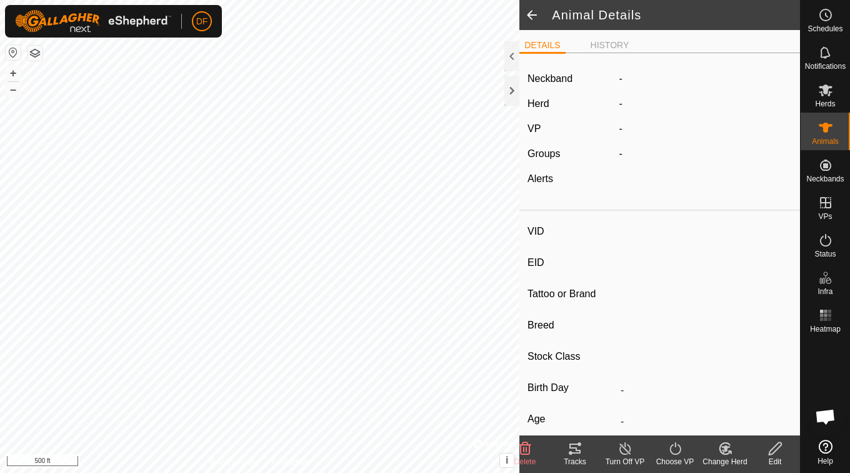
type input "-"
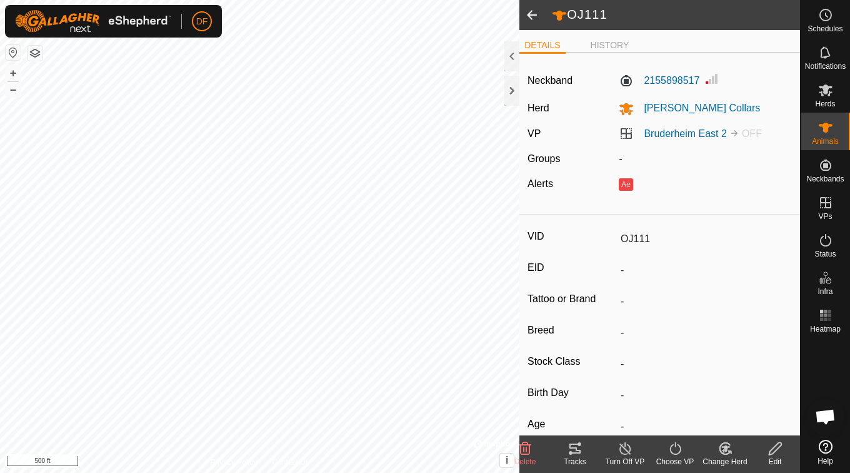
click at [620, 458] on div "Turn Off VP" at bounding box center [625, 461] width 50 height 11
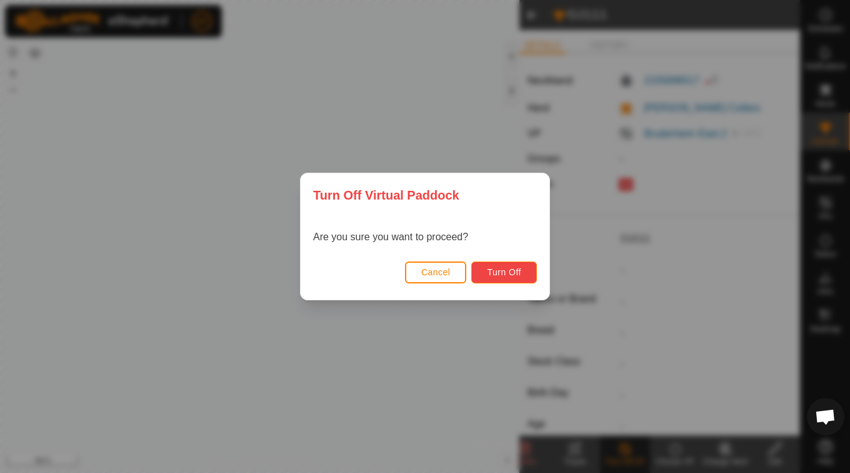
click at [514, 276] on span "Turn Off" at bounding box center [504, 272] width 34 height 10
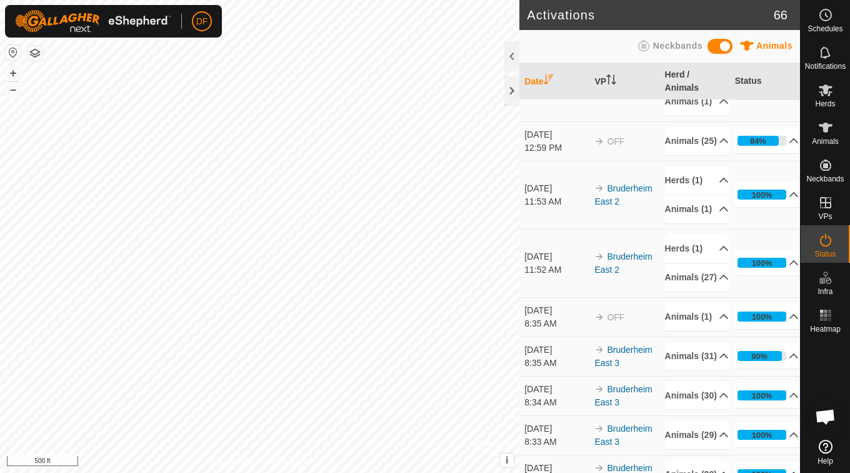
scroll to position [164, 0]
click at [702, 156] on p-accordion-header "Animals (25)" at bounding box center [697, 142] width 64 height 28
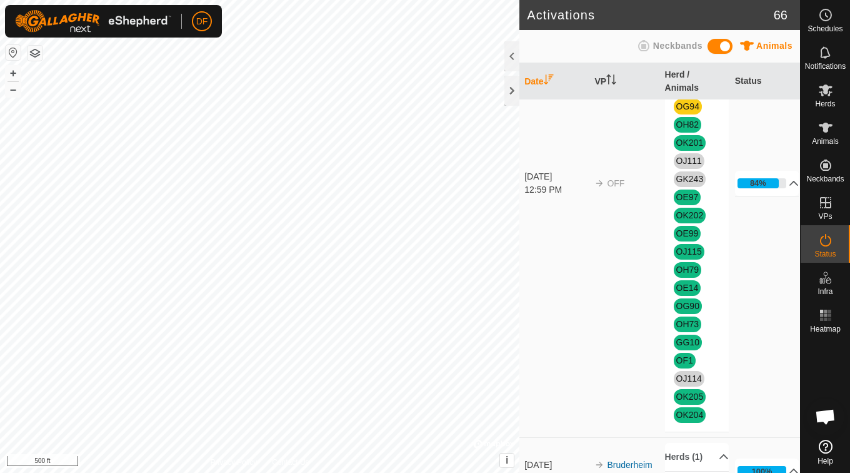
scroll to position [285, 0]
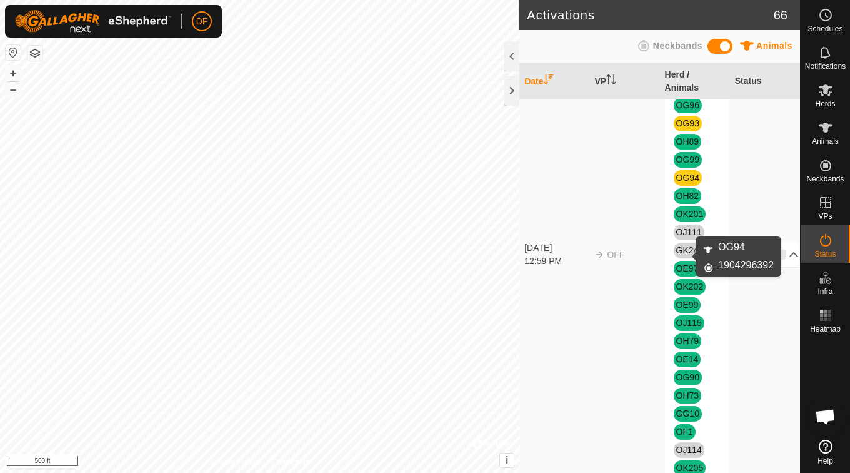
click at [683, 183] on link "OG94" at bounding box center [688, 178] width 23 height 10
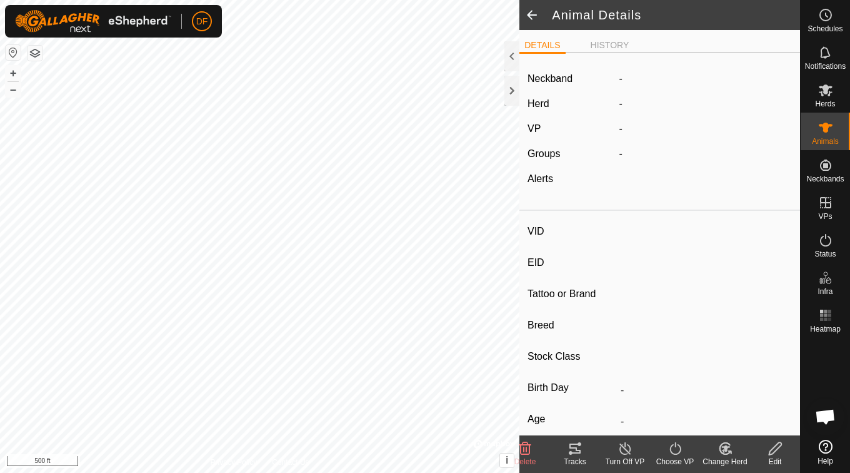
type input "OG94"
type input "-"
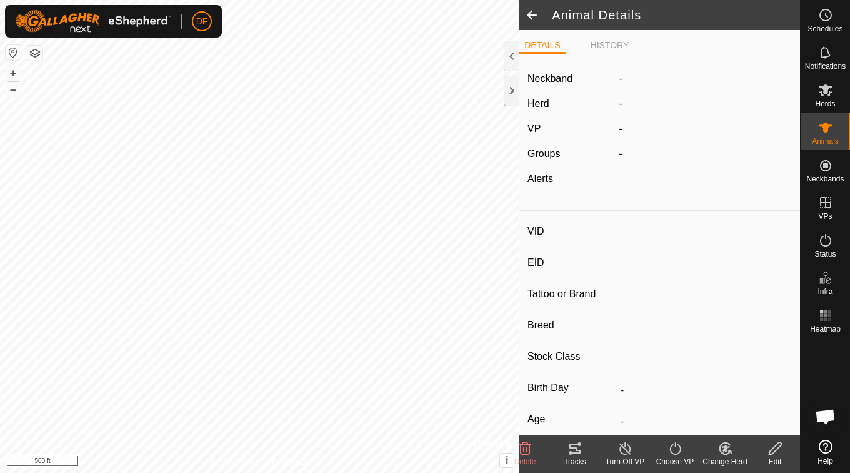
type input "-"
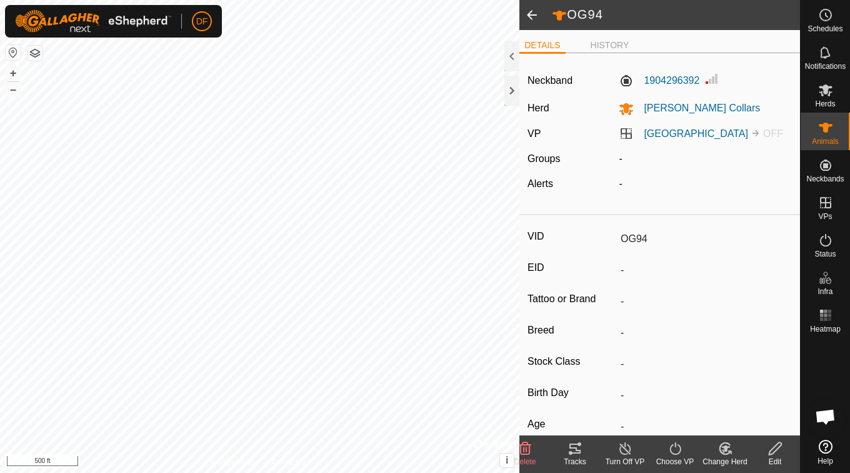
click at [628, 465] on div "Turn Off VP" at bounding box center [625, 461] width 50 height 11
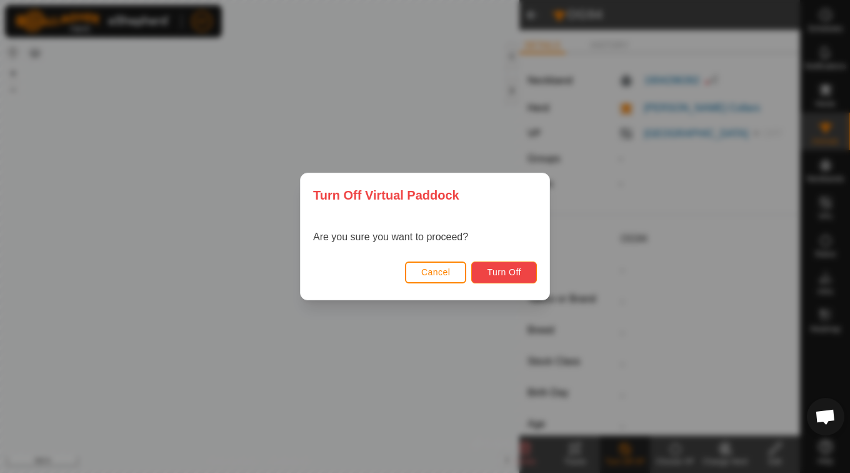
click at [512, 271] on span "Turn Off" at bounding box center [504, 272] width 34 height 10
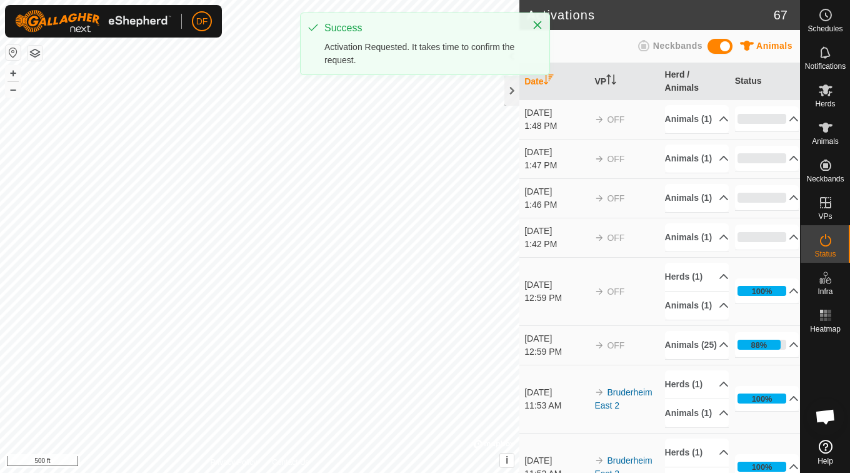
scroll to position [75, 0]
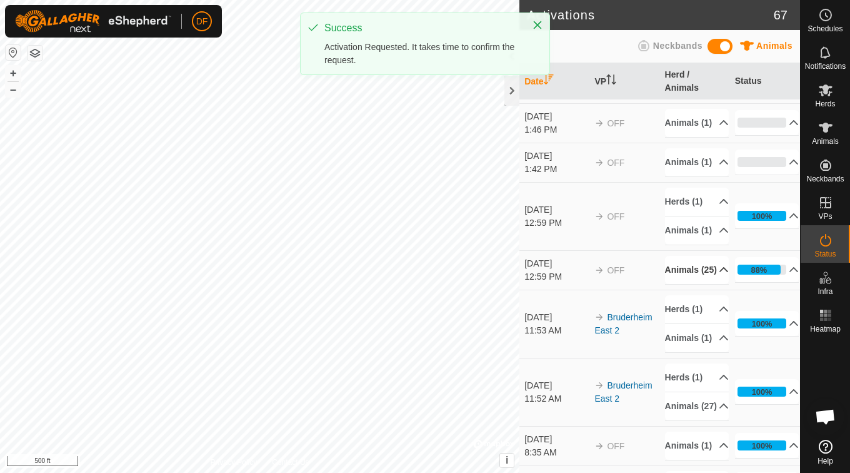
click at [683, 284] on p-accordion-header "Animals (25)" at bounding box center [697, 270] width 64 height 28
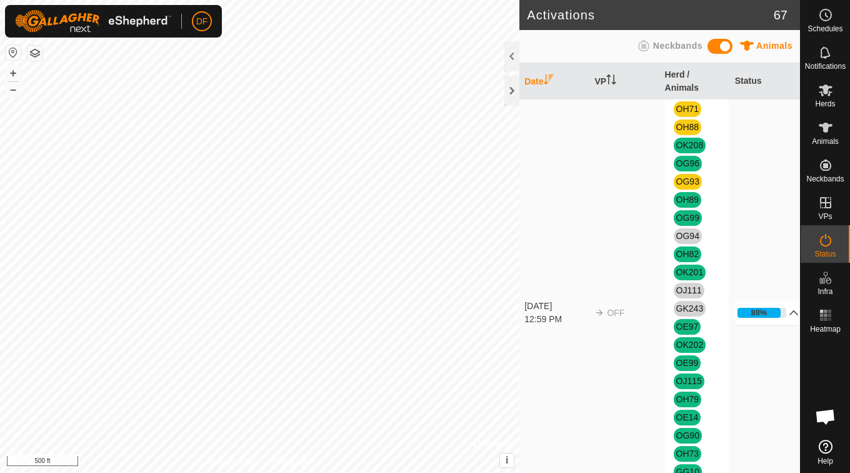
scroll to position [274, 0]
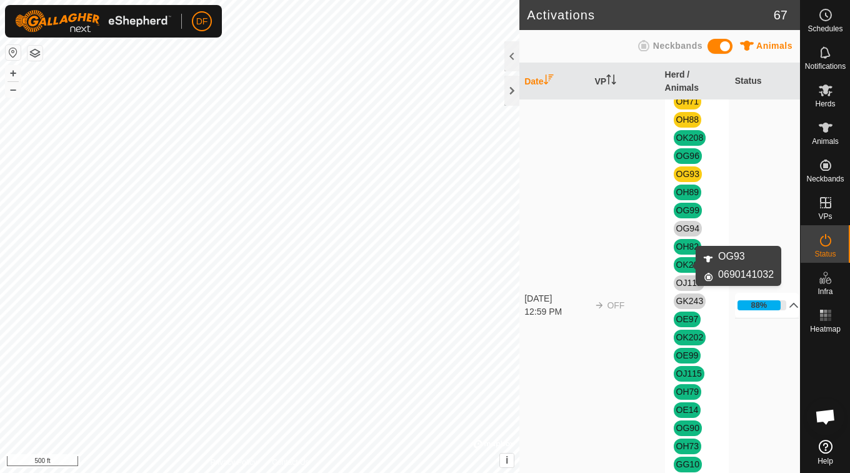
click at [686, 179] on link "OG93" at bounding box center [688, 174] width 23 height 10
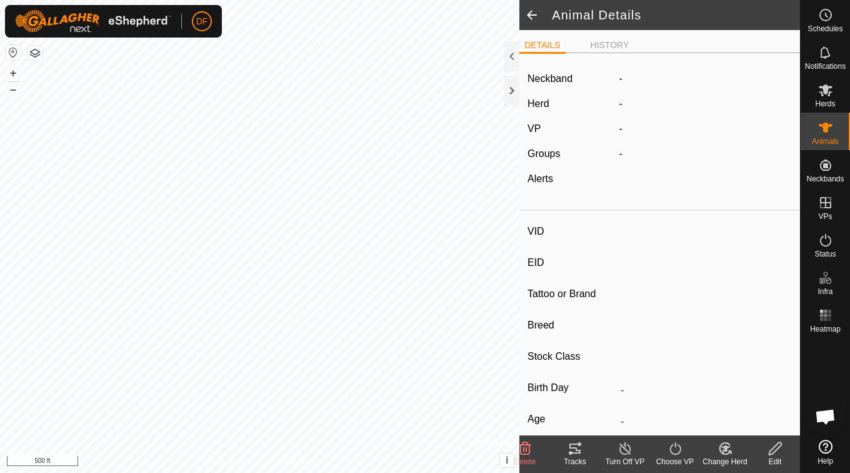
type input "OG93"
type input "-"
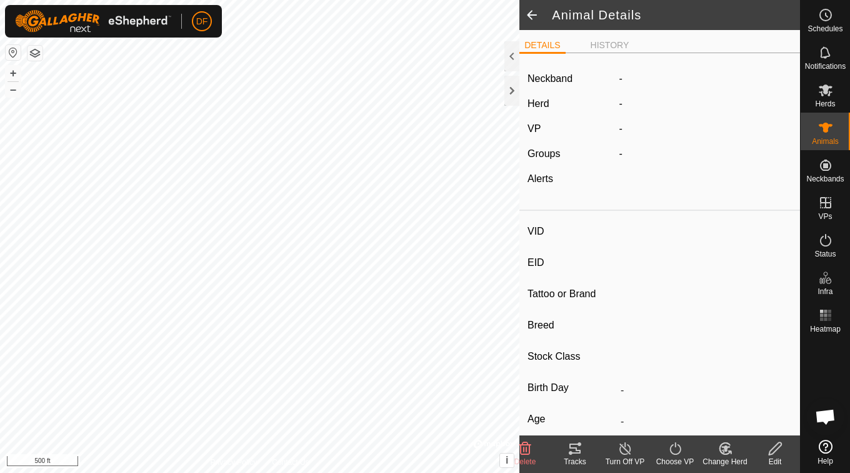
type input "-"
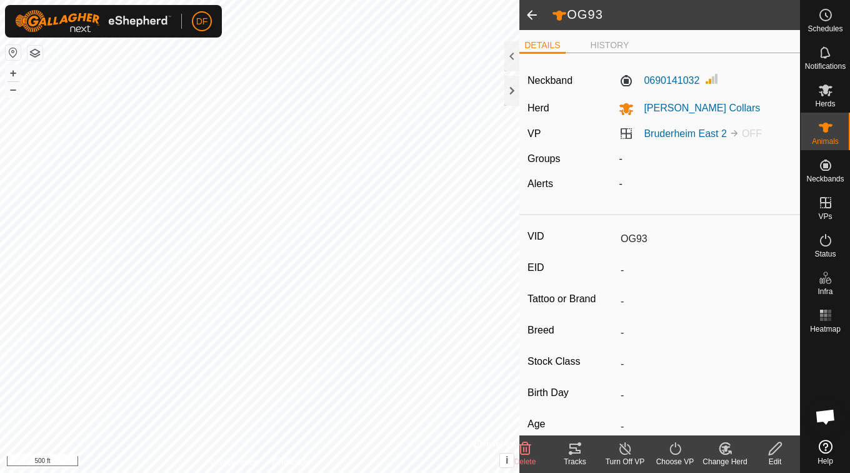
click at [621, 460] on div "Turn Off VP" at bounding box center [625, 461] width 50 height 11
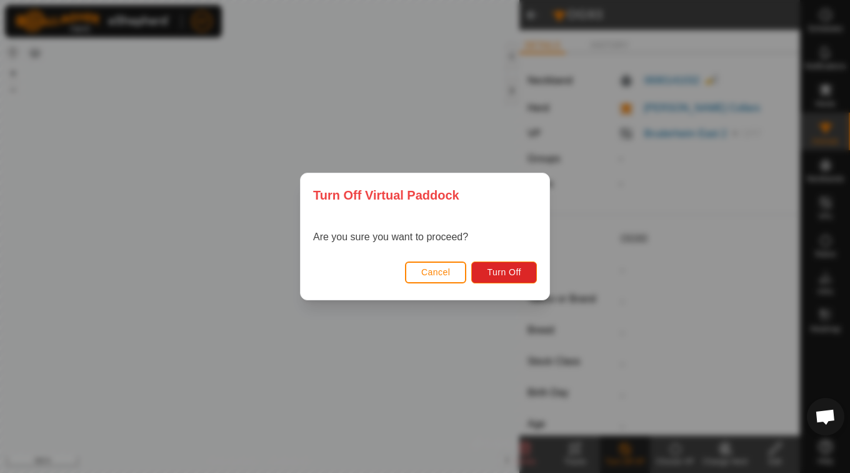
click at [520, 259] on div "Cancel Turn Off" at bounding box center [425, 278] width 249 height 43
click at [520, 266] on button "Turn Off" at bounding box center [504, 272] width 66 height 22
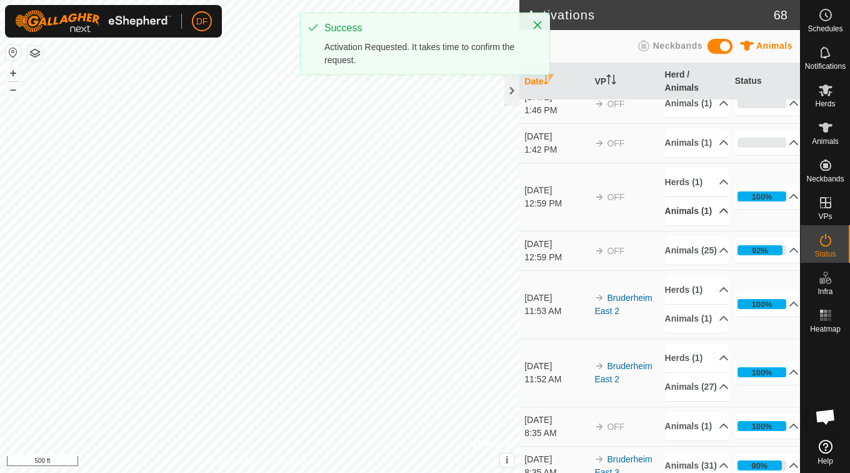
scroll to position [134, 0]
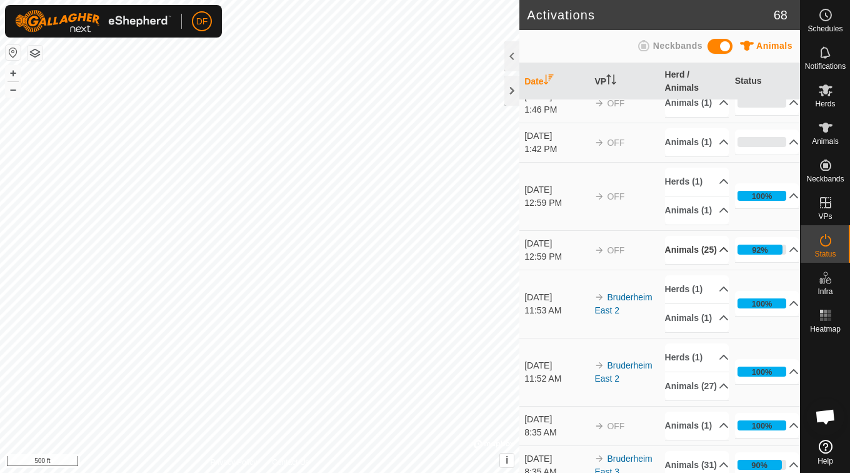
click at [713, 264] on p-accordion-header "Animals (25)" at bounding box center [697, 250] width 64 height 28
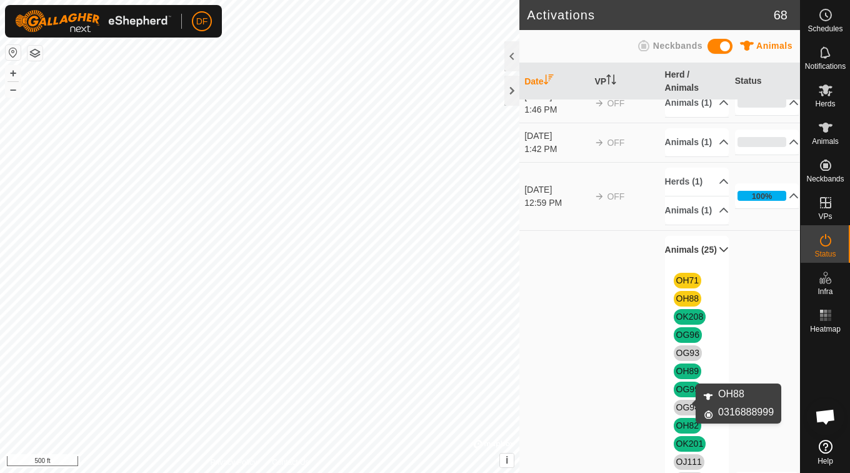
click at [687, 303] on link "OH88" at bounding box center [688, 298] width 23 height 10
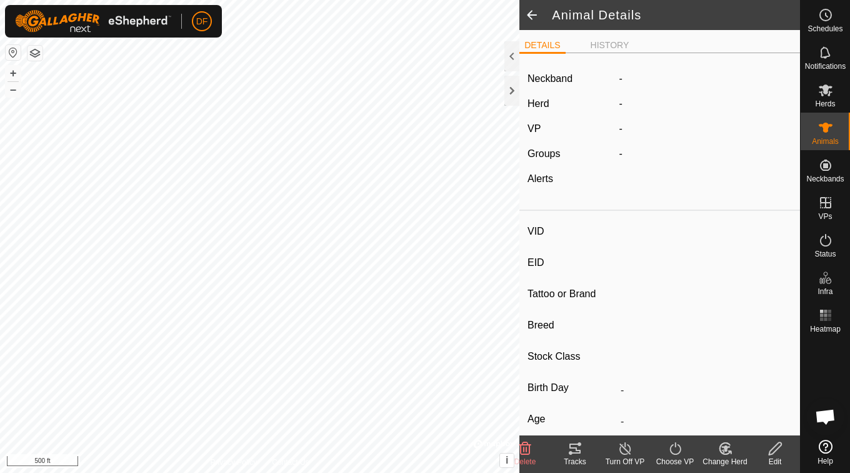
type input "OH88"
type input "-"
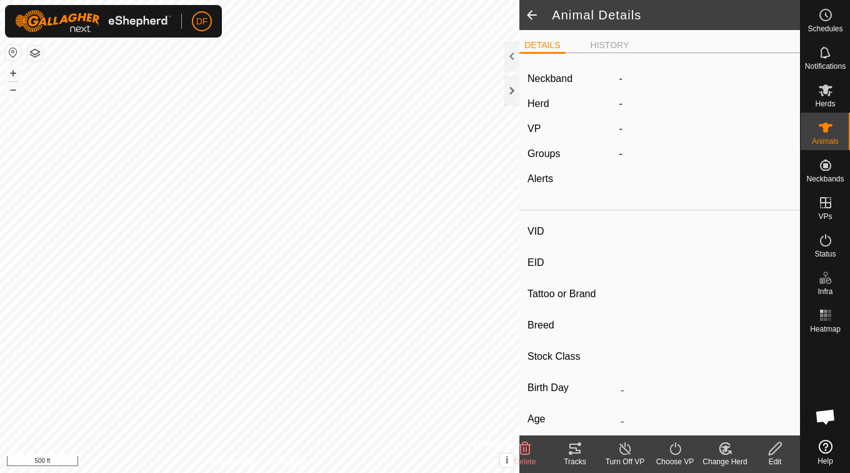
type input "-"
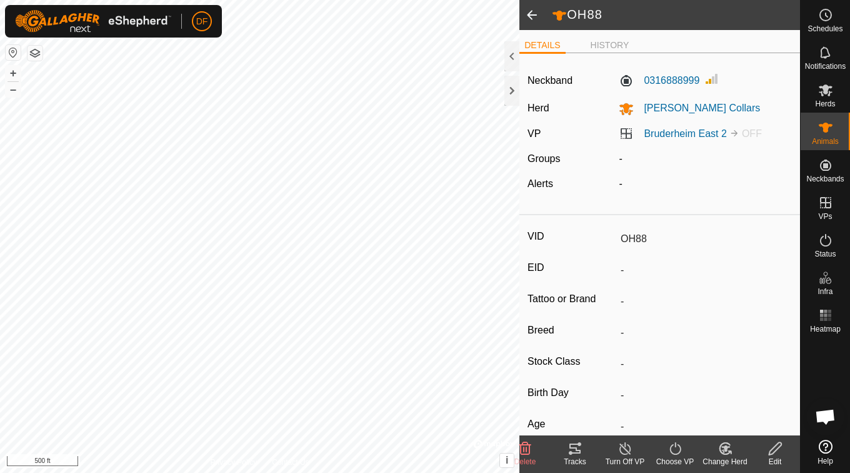
click at [639, 458] on div "Turn Off VP" at bounding box center [625, 461] width 50 height 11
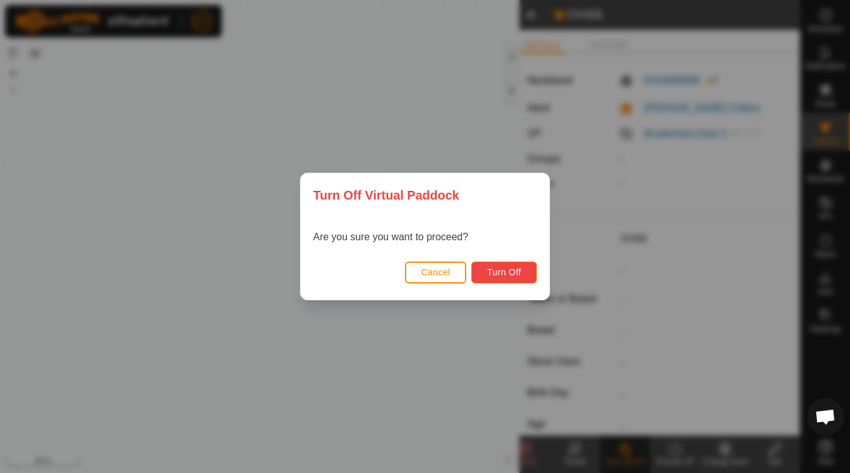
click at [499, 269] on span "Turn Off" at bounding box center [504, 272] width 34 height 10
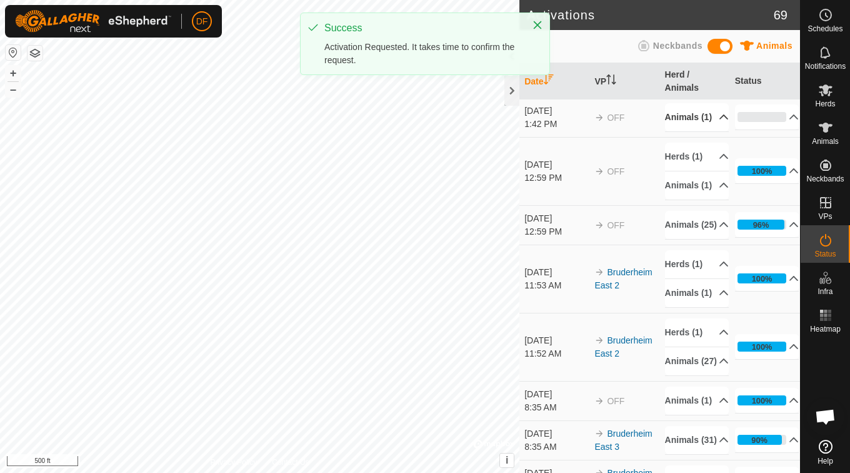
scroll to position [199, 0]
click at [693, 238] on p-accordion-header "Animals (25)" at bounding box center [697, 224] width 64 height 28
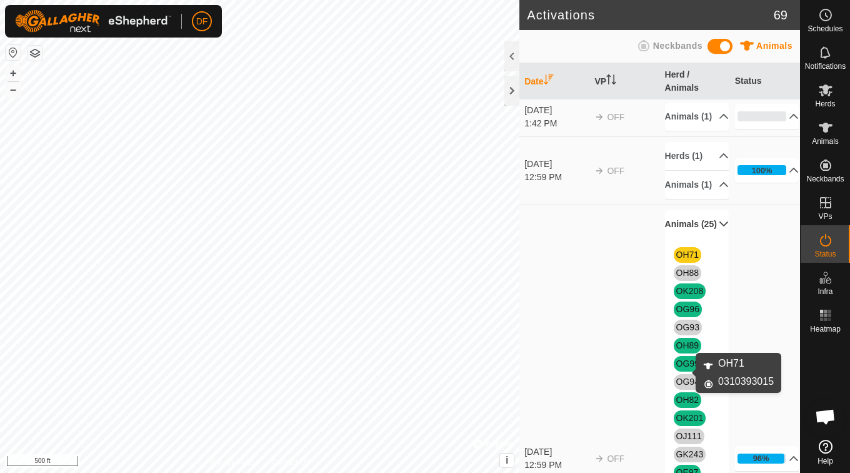
click at [686, 259] on link "OH71" at bounding box center [688, 254] width 23 height 10
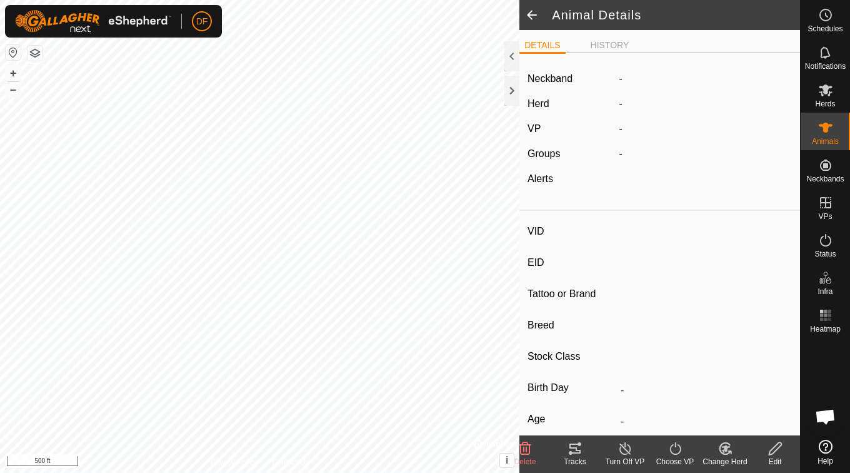
type input "OH71"
type input "-"
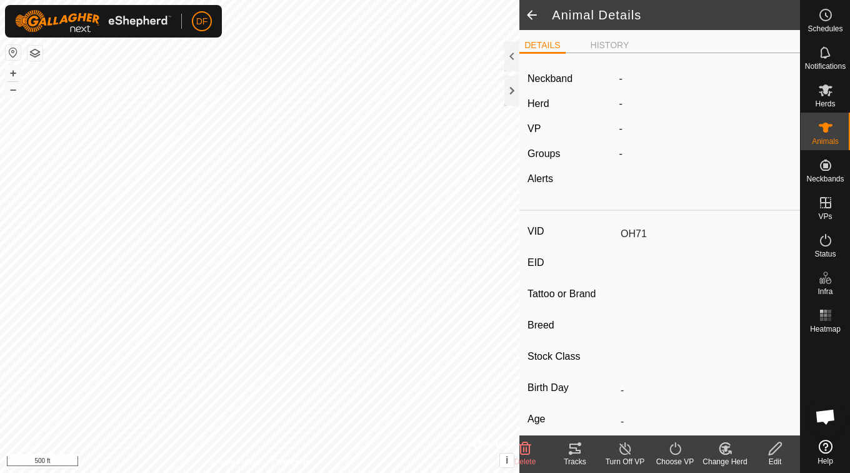
type input "-"
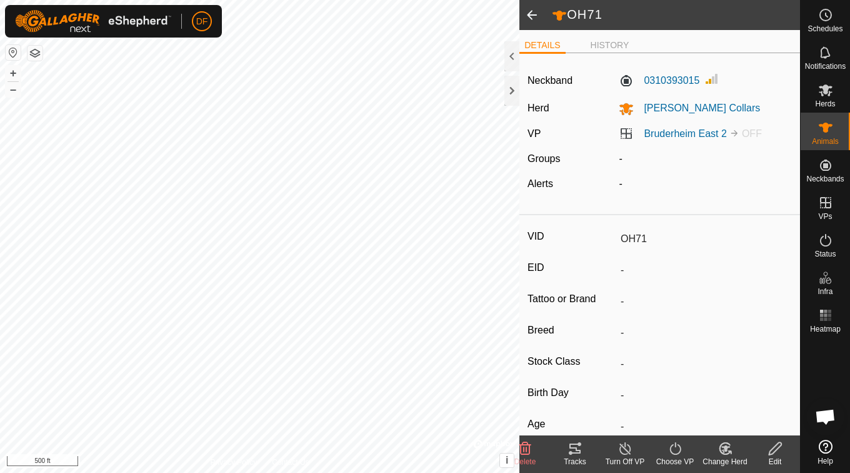
click at [633, 452] on icon at bounding box center [626, 448] width 16 height 15
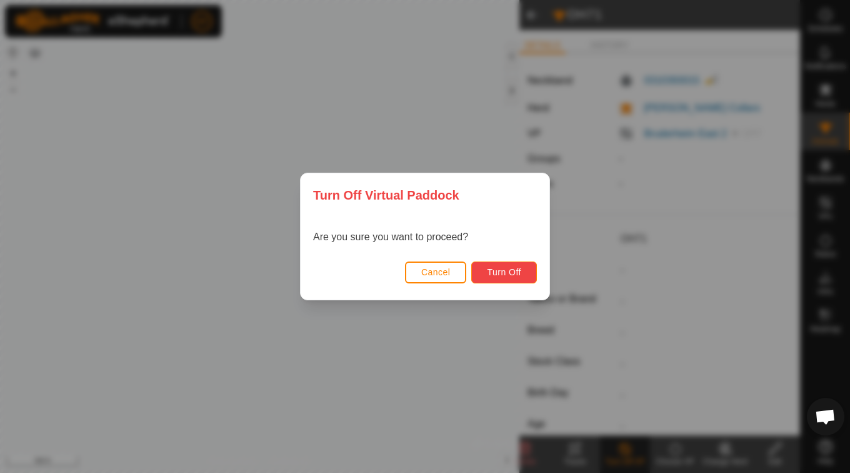
click at [523, 272] on button "Turn Off" at bounding box center [504, 272] width 66 height 22
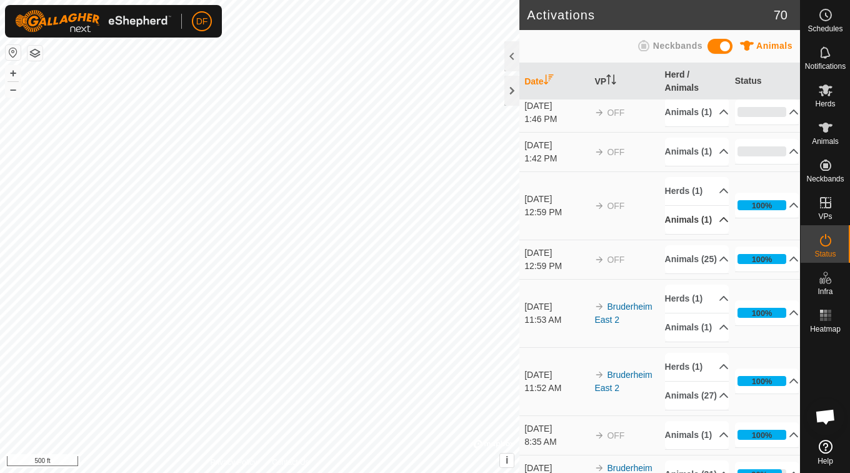
scroll to position [204, 0]
click at [691, 273] on p-accordion-header "Animals (25)" at bounding box center [697, 258] width 64 height 28
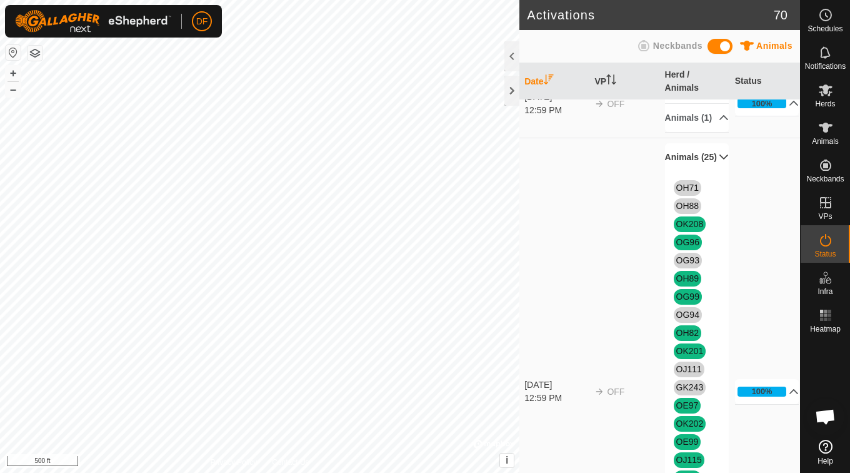
scroll to position [305, 0]
click at [691, 172] on p-accordion-header "Animals (25)" at bounding box center [697, 158] width 64 height 28
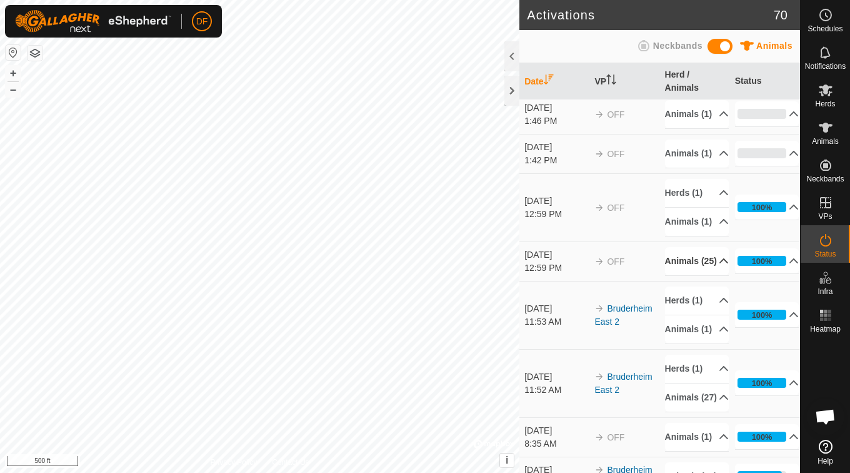
scroll to position [201, 0]
click at [701, 208] on p-accordion-header "Herds (1)" at bounding box center [697, 193] width 64 height 28
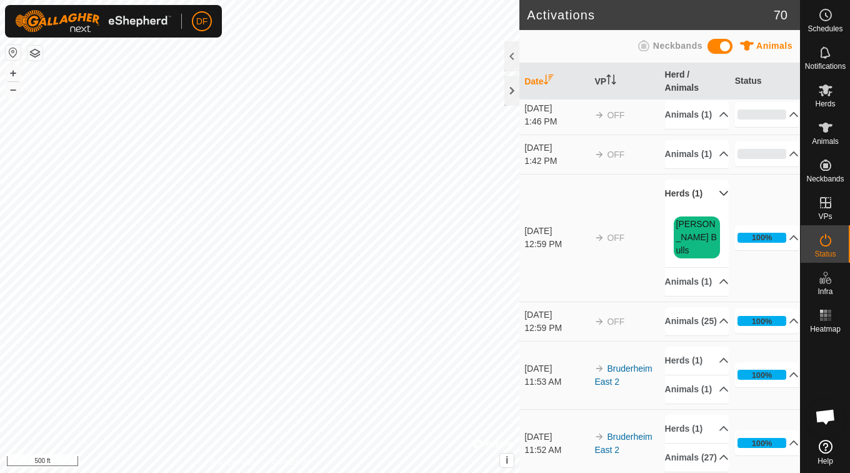
click at [701, 208] on p-accordion-header "Herds (1)" at bounding box center [697, 193] width 64 height 28
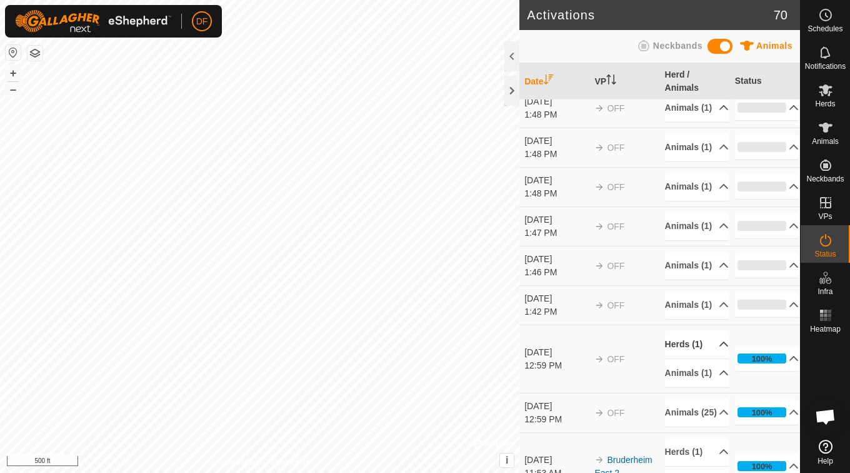
scroll to position [0, 0]
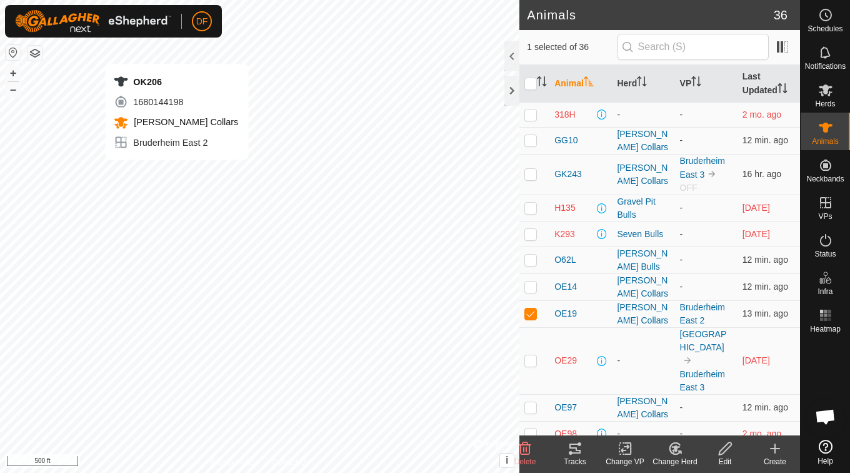
checkbox input "false"
checkbox input "true"
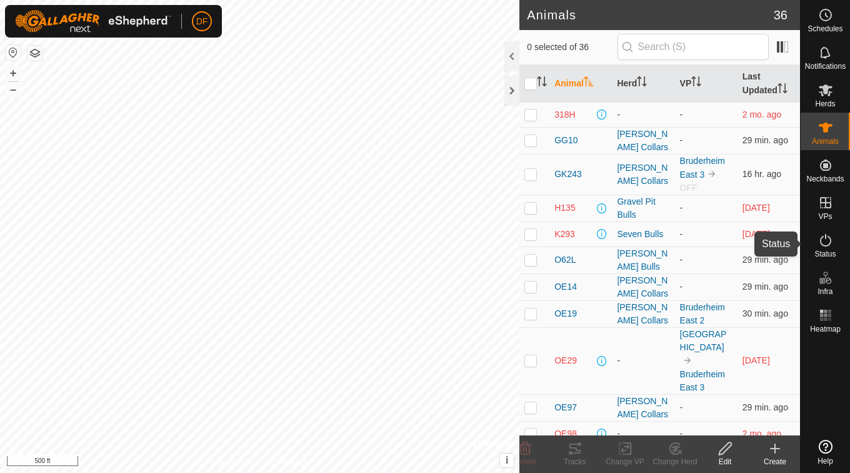
click at [830, 250] on span "Status" at bounding box center [825, 254] width 21 height 8
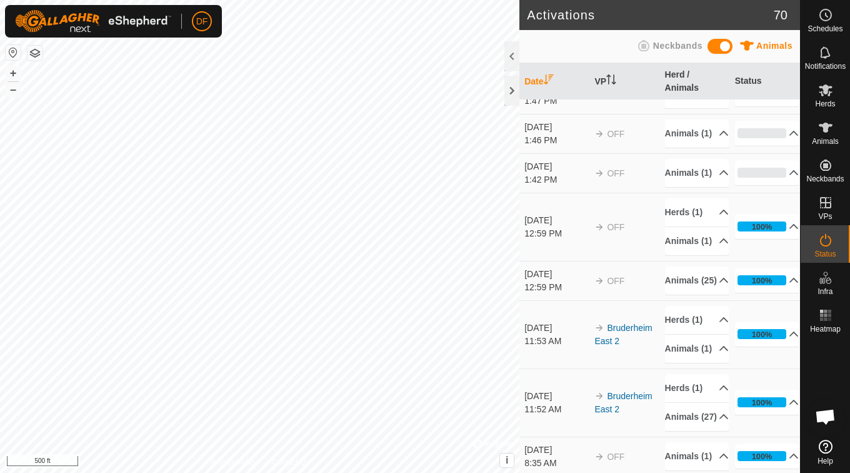
scroll to position [176, 0]
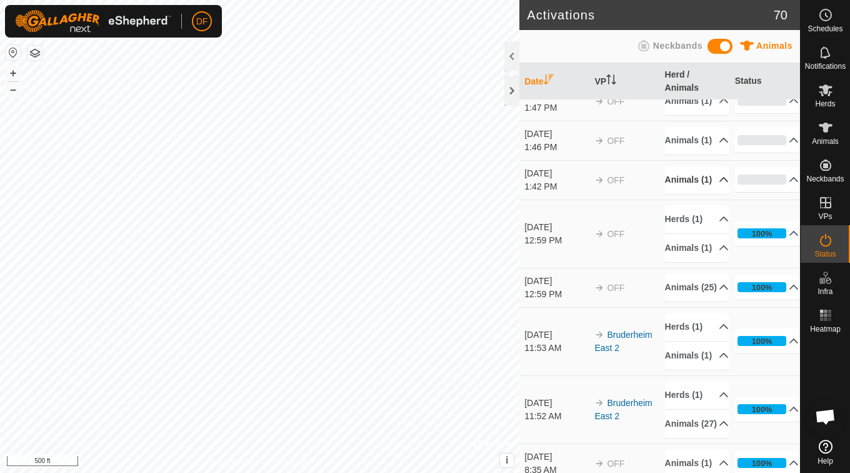
click at [702, 194] on p-accordion-header "Animals (1)" at bounding box center [697, 180] width 64 height 28
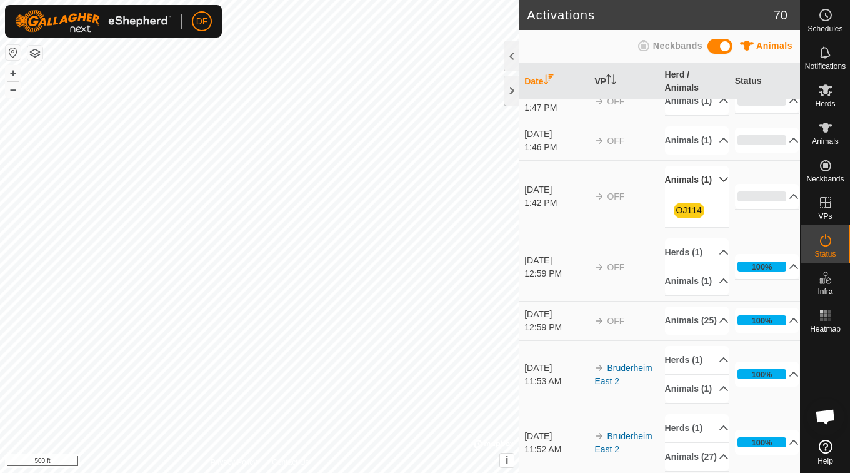
click at [702, 194] on p-accordion-header "Animals (1)" at bounding box center [697, 180] width 64 height 28
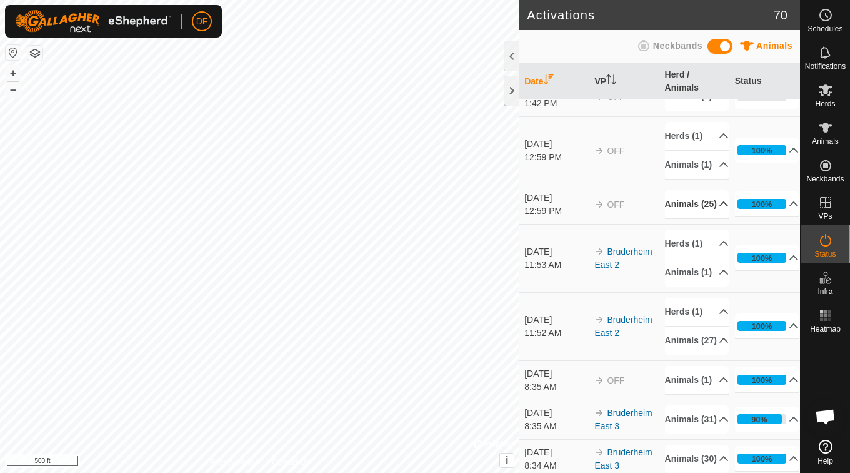
scroll to position [259, 0]
click at [697, 218] on p-accordion-header "Animals (25)" at bounding box center [697, 203] width 64 height 28
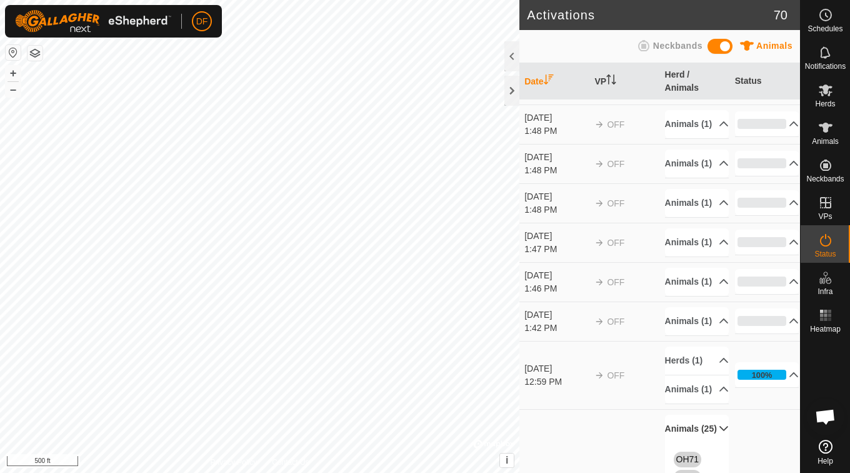
scroll to position [0, 0]
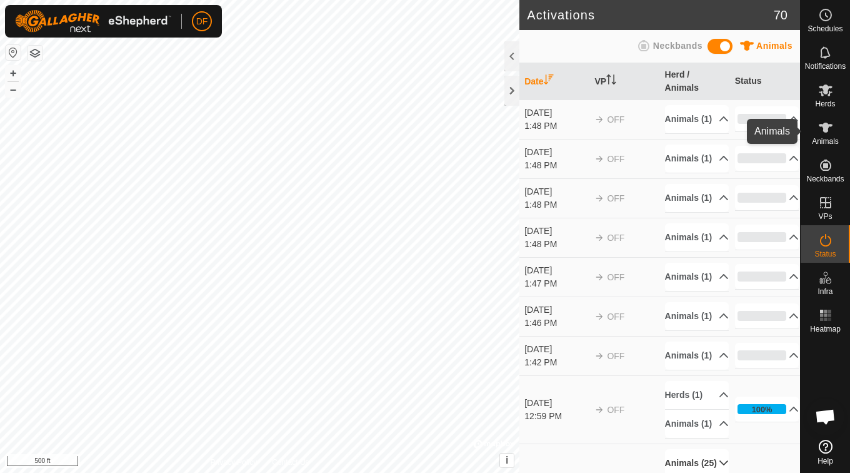
click at [832, 140] on span "Animals" at bounding box center [825, 142] width 27 height 8
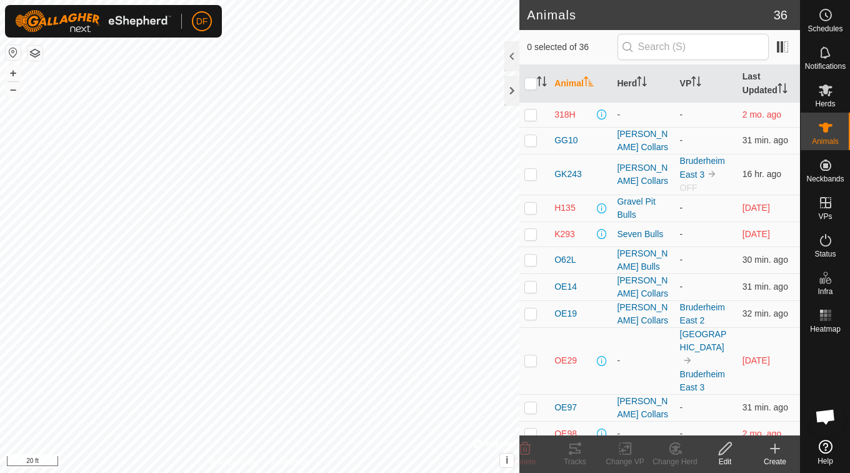
checkbox input "true"
click at [825, 54] on icon at bounding box center [825, 52] width 15 height 15
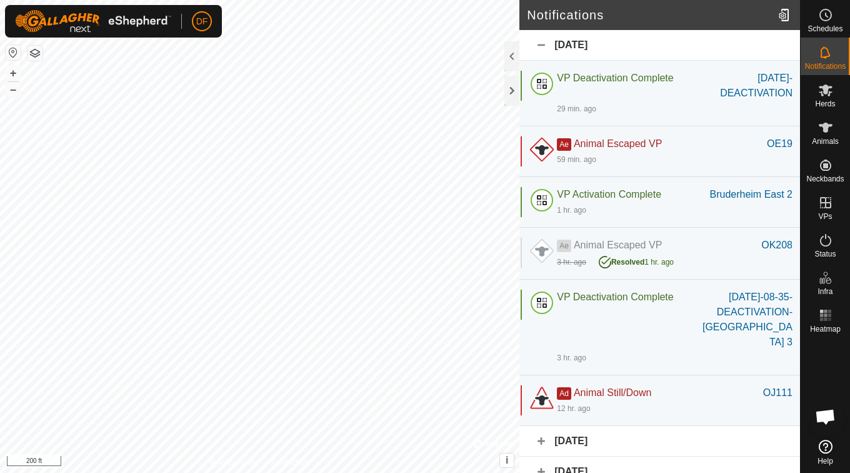
click at [834, 132] on es-animals-svg-icon at bounding box center [826, 128] width 23 height 20
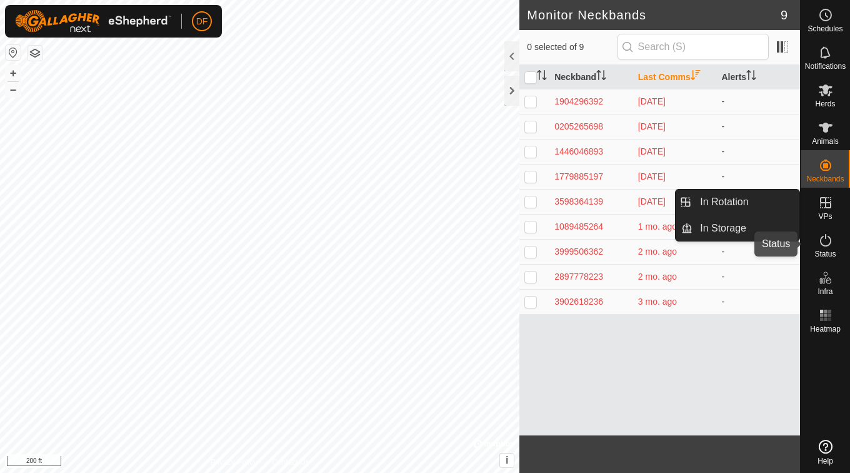
click at [829, 230] on es-activation-svg-icon at bounding box center [826, 240] width 23 height 20
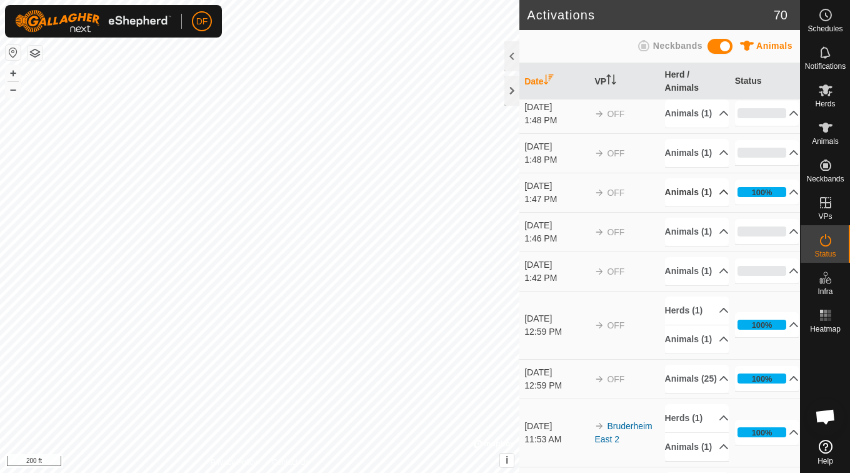
scroll to position [89, 0]
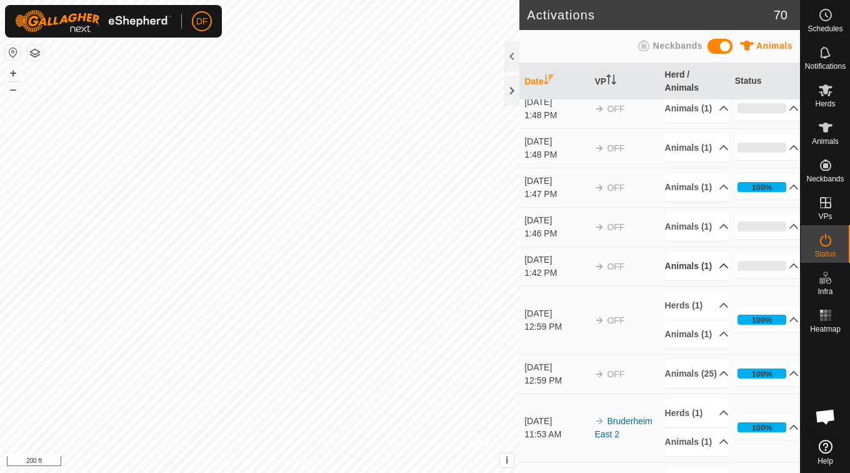
click at [684, 280] on p-accordion-header "Animals (1)" at bounding box center [697, 266] width 64 height 28
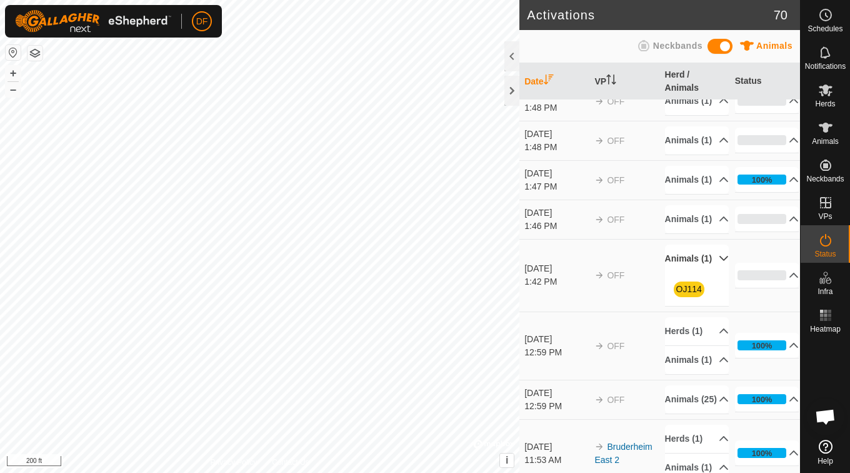
scroll to position [98, 0]
click at [684, 272] on p-accordion-header "Animals (1)" at bounding box center [697, 258] width 64 height 28
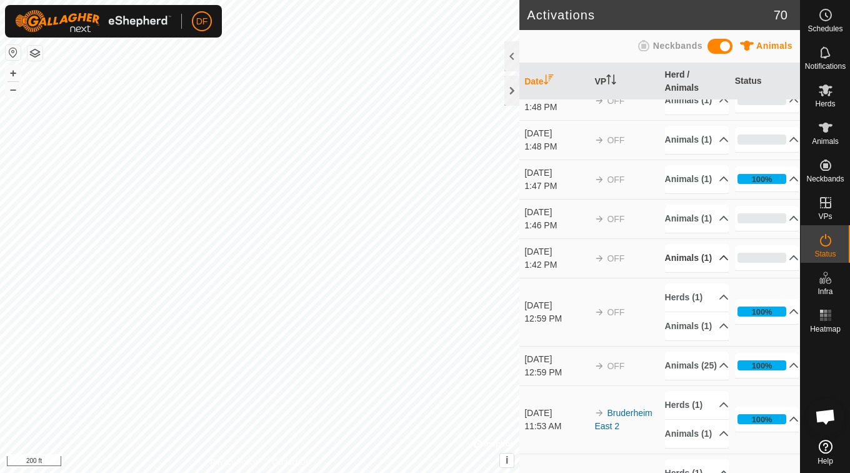
click at [687, 272] on p-accordion-header "Animals (1)" at bounding box center [697, 258] width 64 height 28
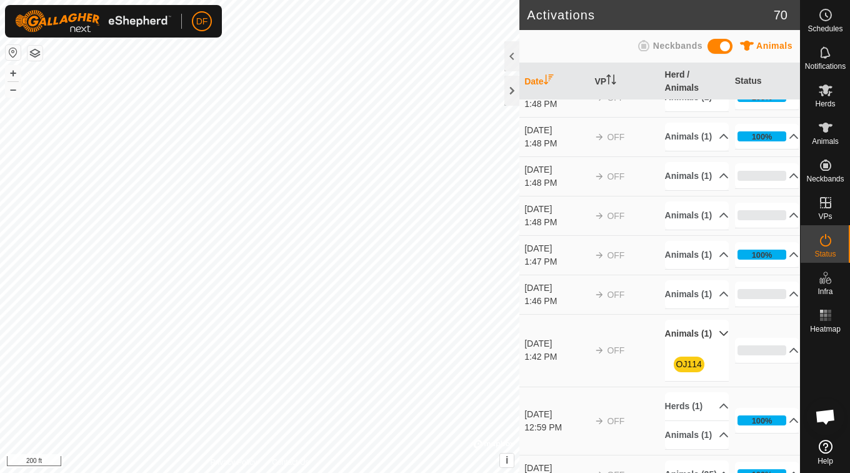
scroll to position [21, 0]
click at [687, 309] on p-accordion-header "Animals (1)" at bounding box center [697, 295] width 64 height 28
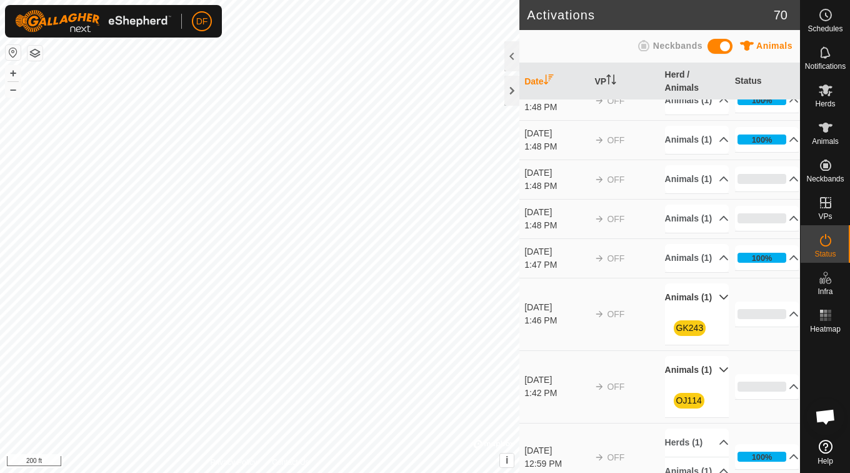
scroll to position [0, 0]
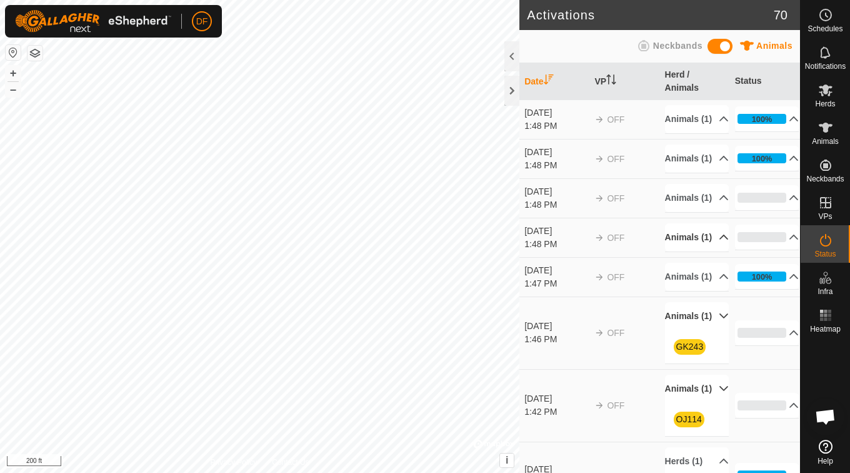
click at [704, 251] on p-accordion-header "Animals (1)" at bounding box center [697, 237] width 64 height 28
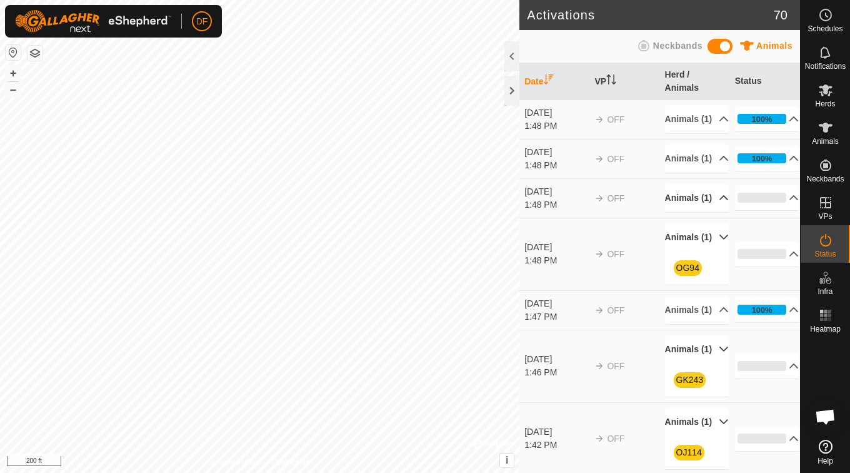
click at [698, 212] on p-accordion-header "Animals (1)" at bounding box center [697, 198] width 64 height 28
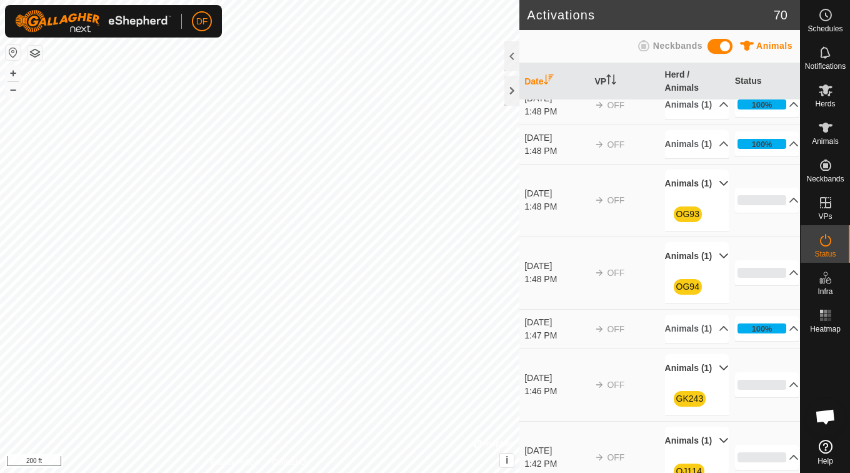
scroll to position [16, 0]
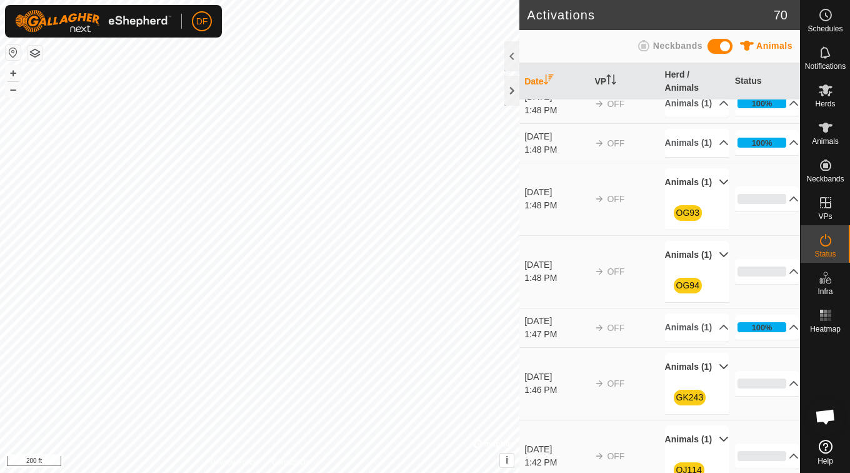
click at [698, 269] on p-accordion-header "Animals (1)" at bounding box center [697, 255] width 64 height 28
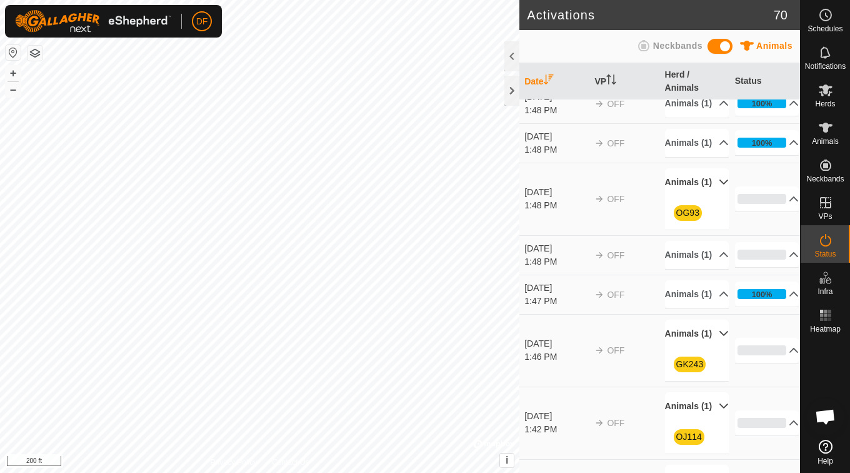
click at [699, 196] on p-accordion-header "Animals (1)" at bounding box center [697, 182] width 64 height 28
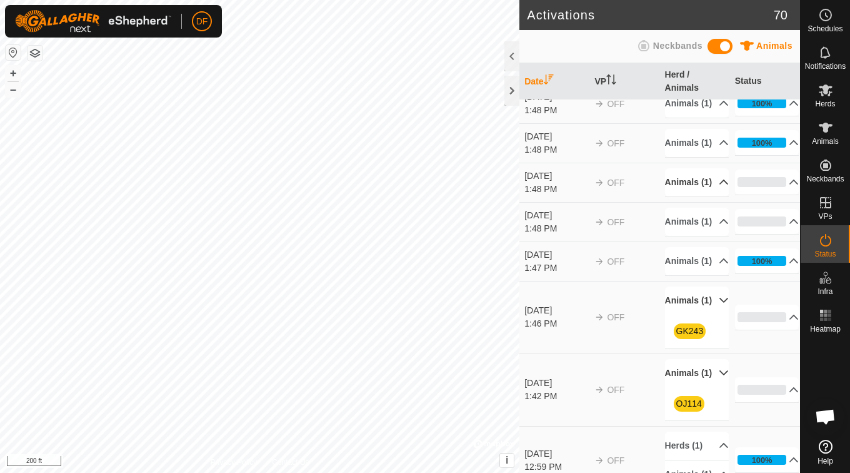
click at [699, 196] on p-accordion-header "Animals (1)" at bounding box center [697, 182] width 64 height 28
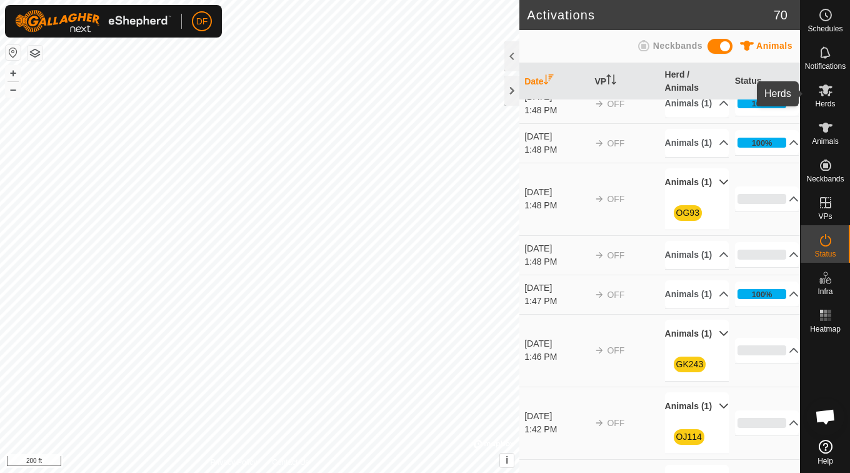
click at [827, 80] on es-mob-svg-icon at bounding box center [826, 90] width 23 height 20
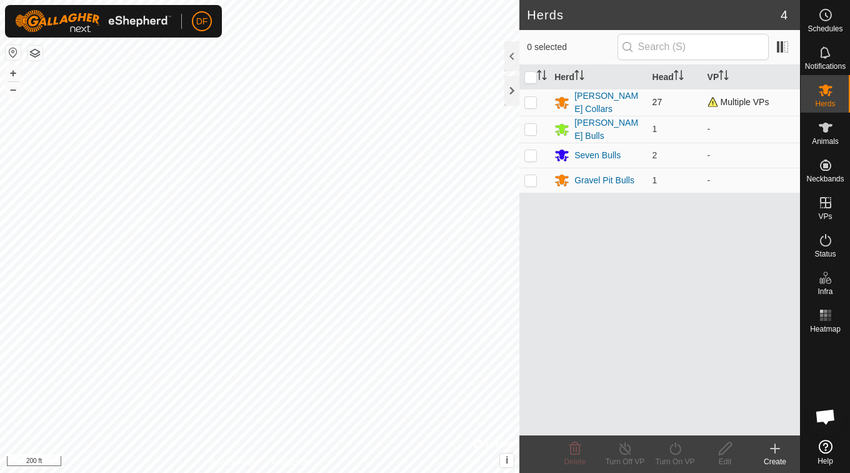
click at [607, 109] on td "[PERSON_NAME] Collars" at bounding box center [599, 102] width 98 height 27
click at [602, 103] on div "[PERSON_NAME] Collars" at bounding box center [609, 102] width 68 height 26
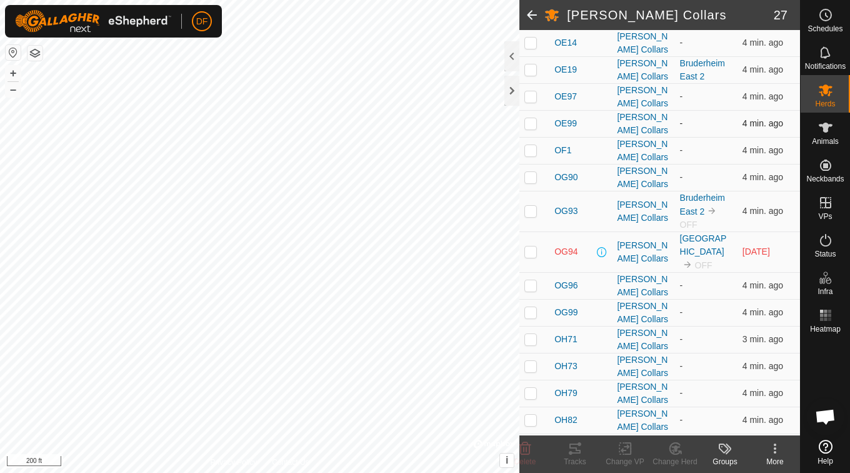
scroll to position [239, 0]
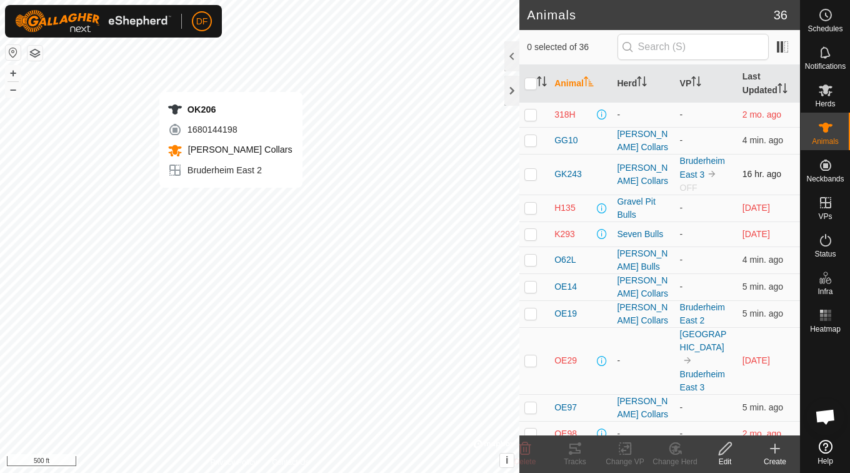
checkbox input "true"
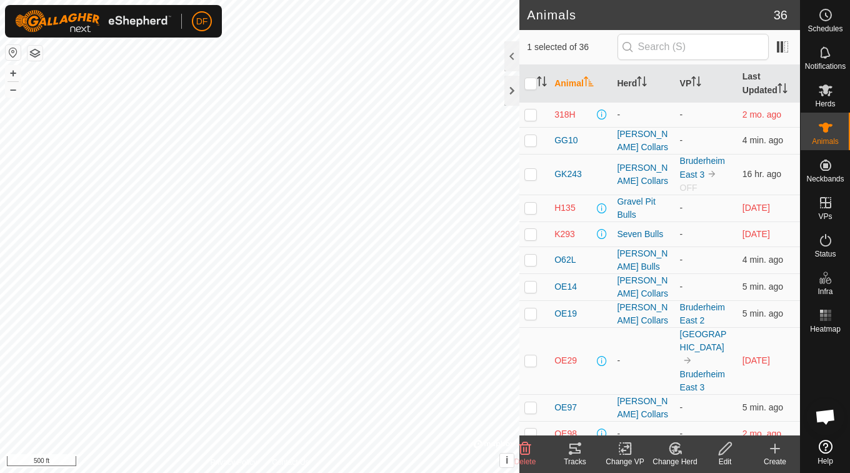
click at [565, 466] on div "Tracks" at bounding box center [575, 461] width 50 height 11
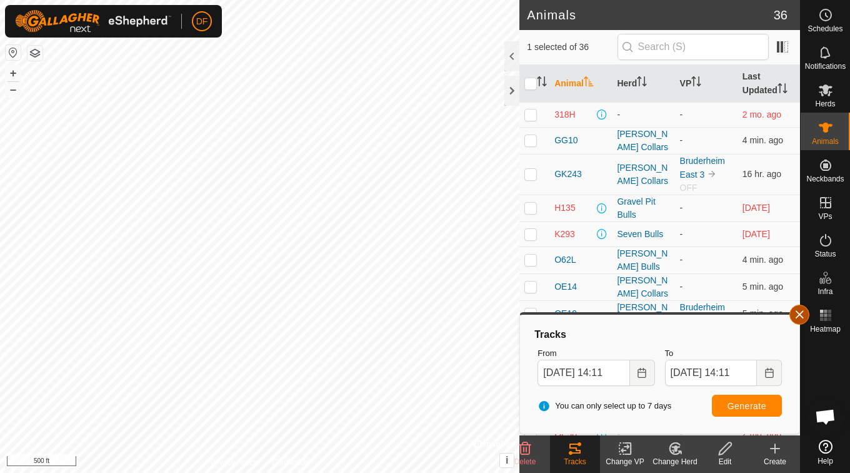
click at [803, 307] on button "button" at bounding box center [800, 315] width 20 height 20
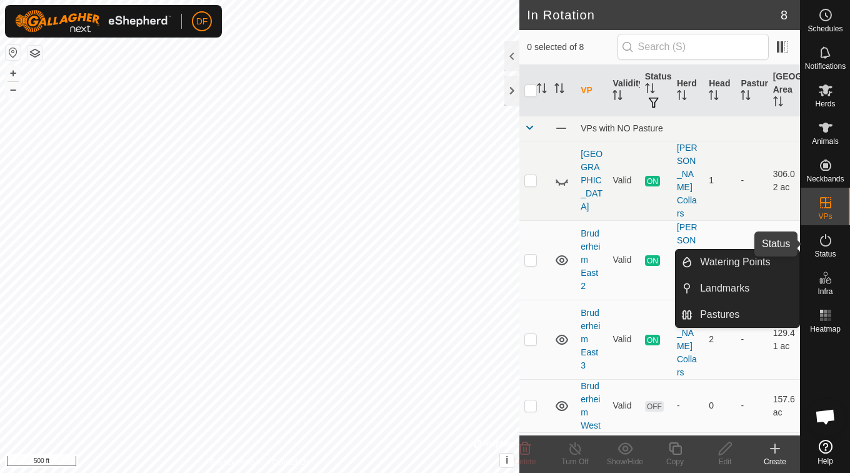
click at [838, 245] on div "Status" at bounding box center [825, 244] width 49 height 38
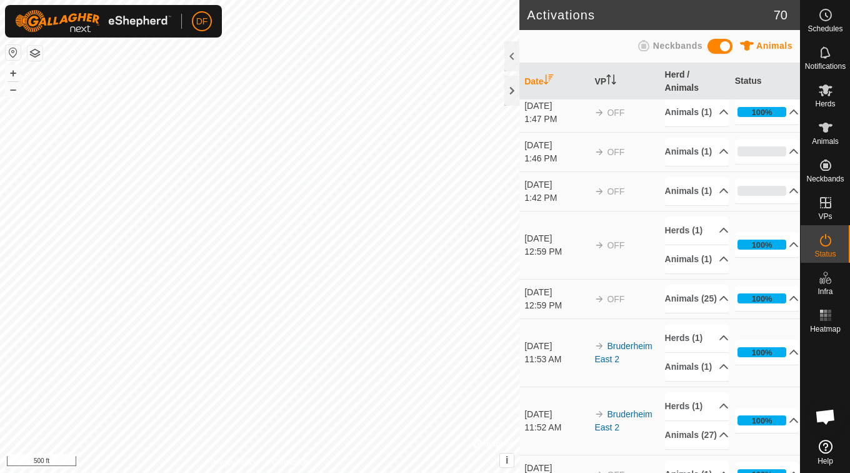
scroll to position [168, 0]
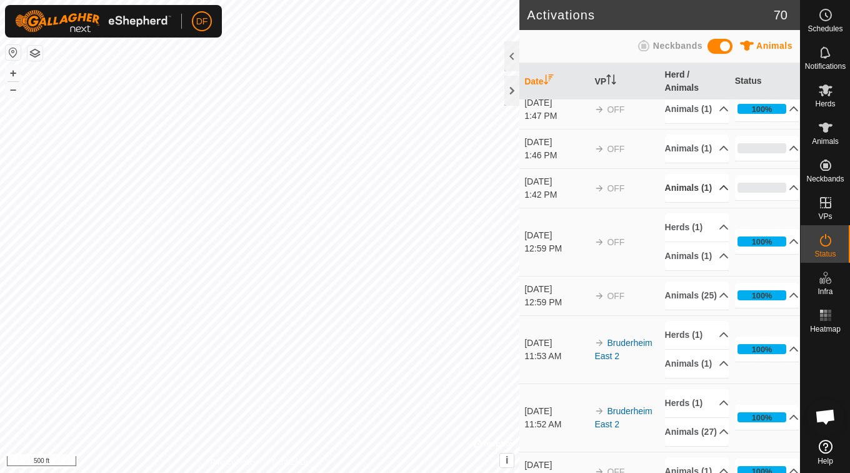
click at [687, 202] on p-accordion-header "Animals (1)" at bounding box center [697, 188] width 64 height 28
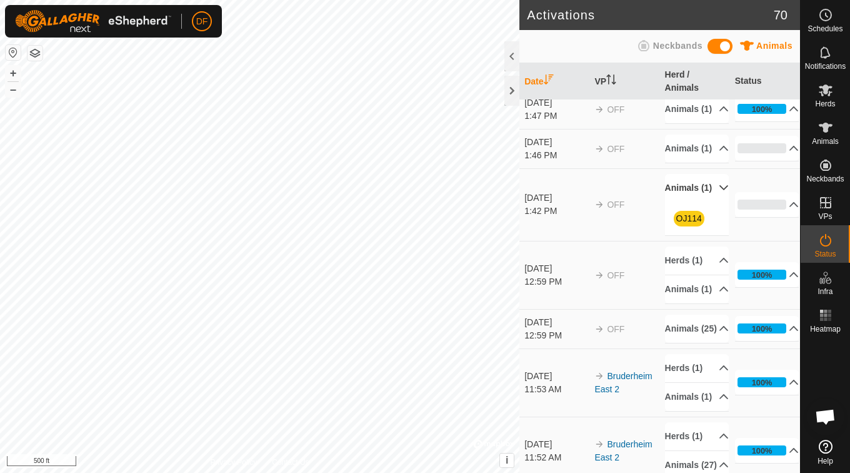
click at [687, 202] on p-accordion-header "Animals (1)" at bounding box center [697, 188] width 64 height 28
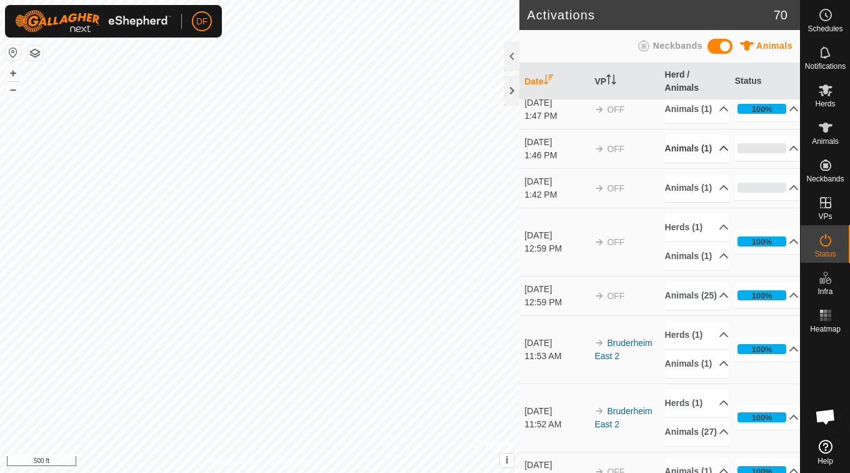
click at [683, 163] on p-accordion-header "Animals (1)" at bounding box center [697, 148] width 64 height 28
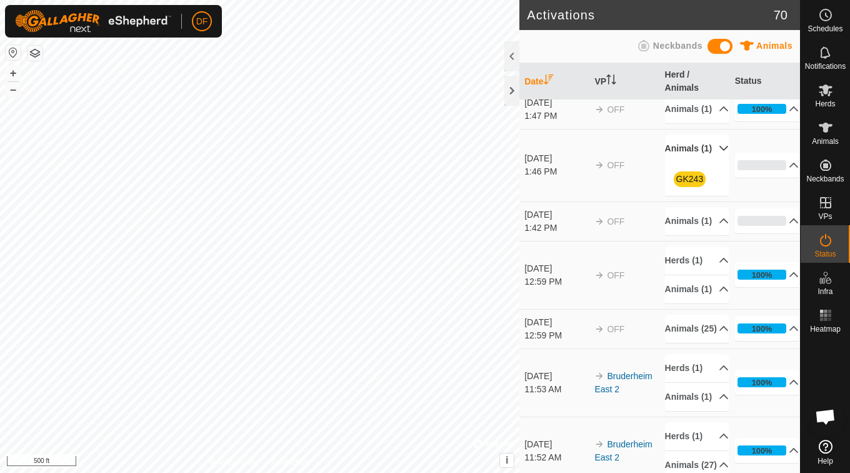
click at [683, 163] on p-accordion-header "Animals (1)" at bounding box center [697, 148] width 64 height 28
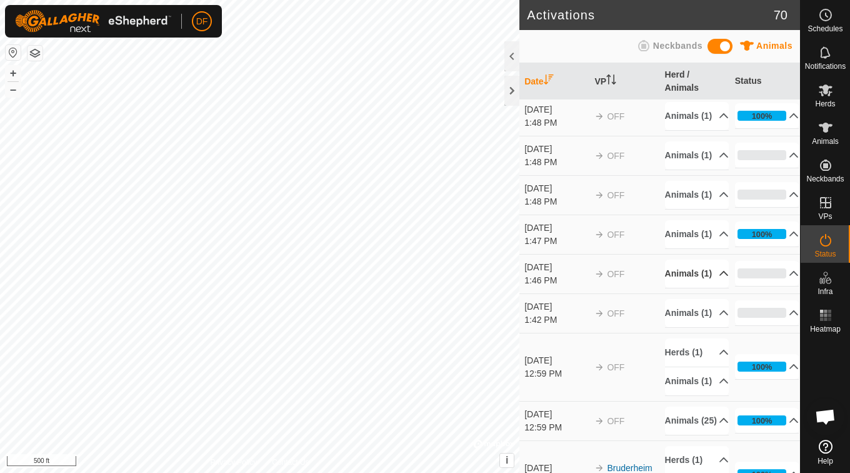
scroll to position [41, 0]
click at [677, 210] on p-accordion-header "Animals (1)" at bounding box center [697, 196] width 64 height 28
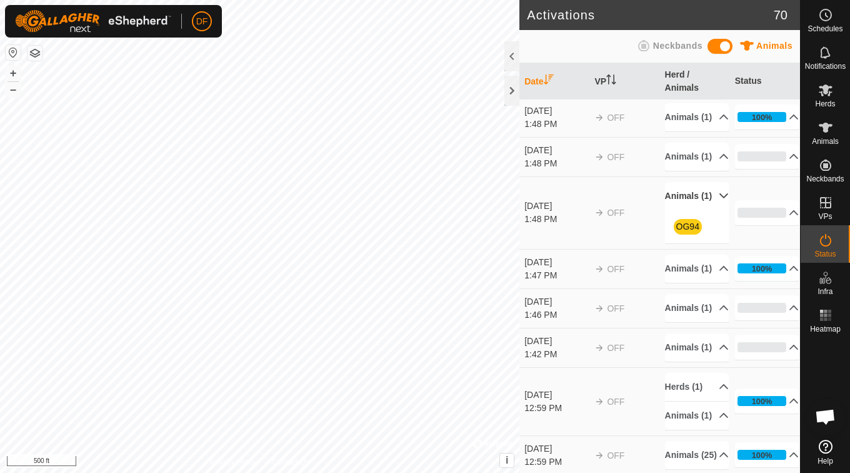
click at [677, 210] on p-accordion-header "Animals (1)" at bounding box center [697, 196] width 64 height 28
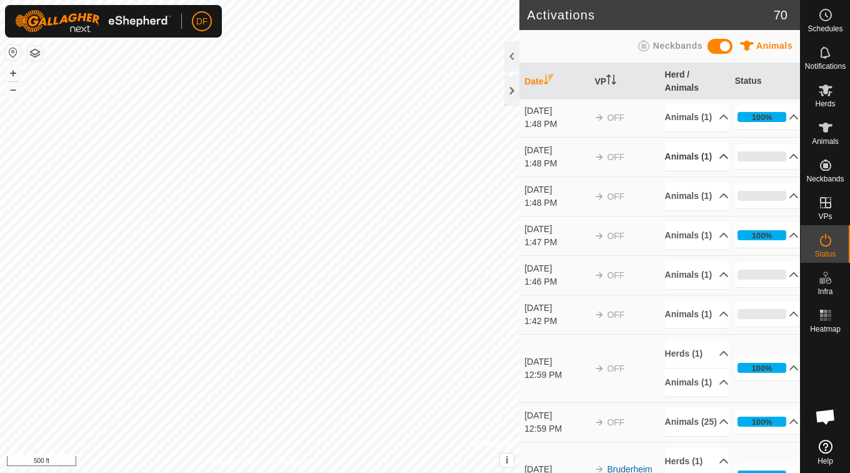
click at [686, 171] on p-accordion-header "Animals (1)" at bounding box center [697, 157] width 64 height 28
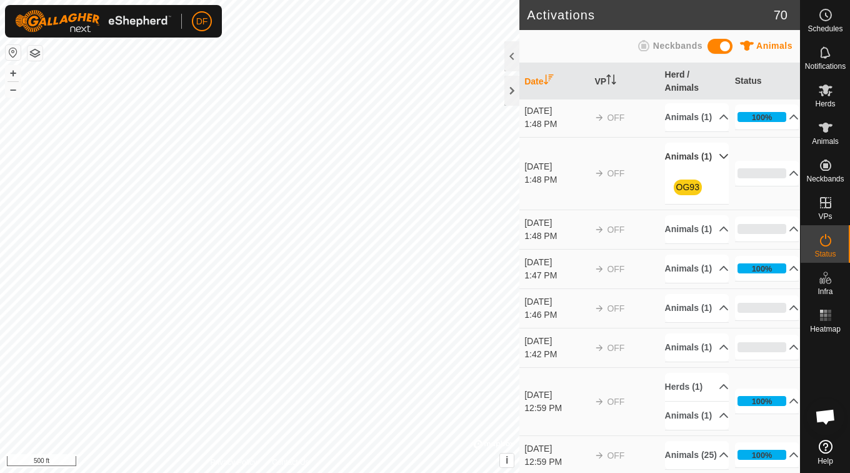
click at [686, 171] on p-accordion-header "Animals (1)" at bounding box center [697, 157] width 64 height 28
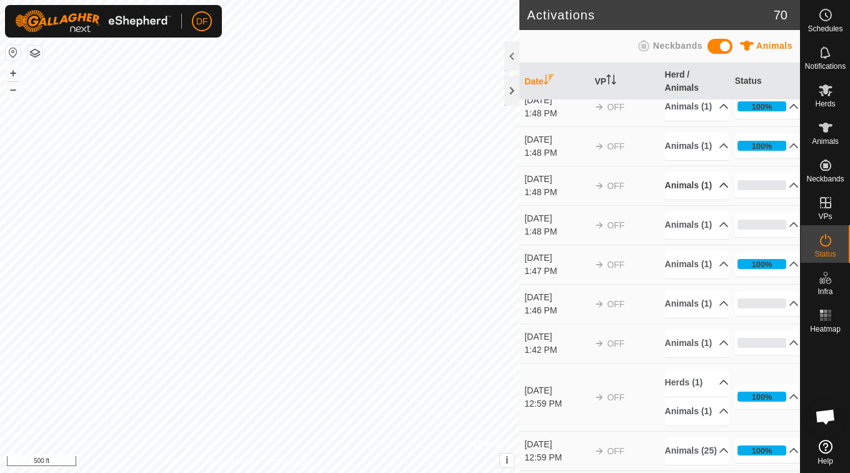
scroll to position [0, 0]
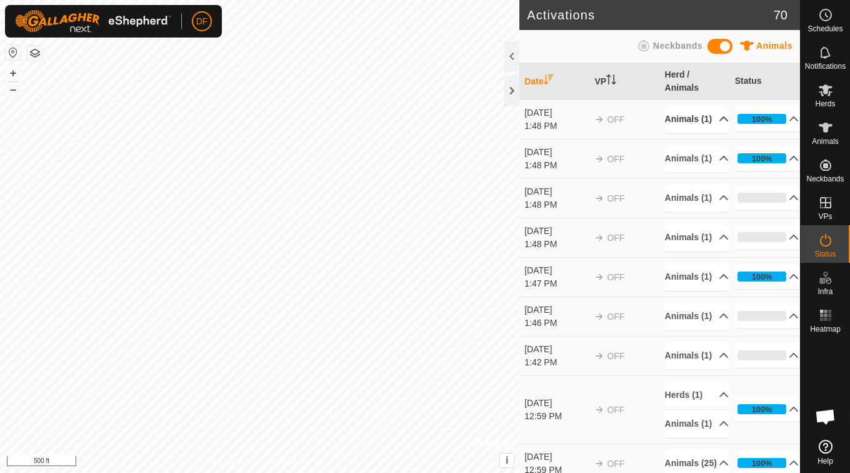
click at [682, 121] on p-accordion-header "Animals (1)" at bounding box center [697, 119] width 64 height 28
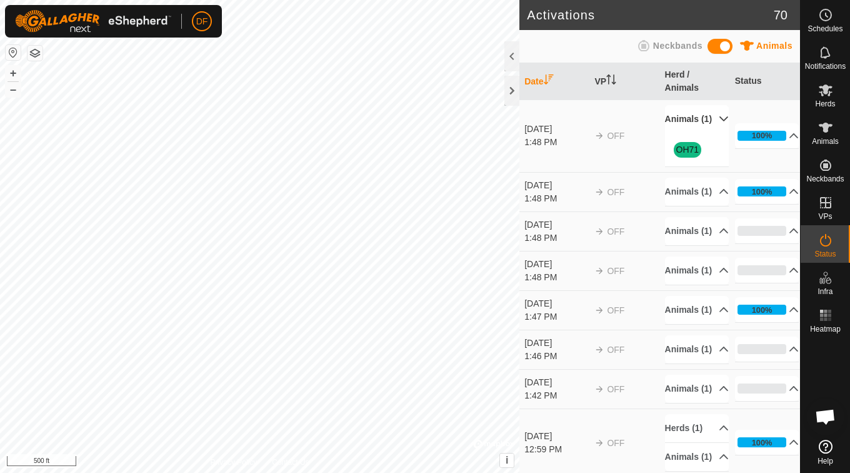
click at [682, 121] on p-accordion-header "Animals (1)" at bounding box center [697, 119] width 64 height 28
